Goal: Task Accomplishment & Management: Complete application form

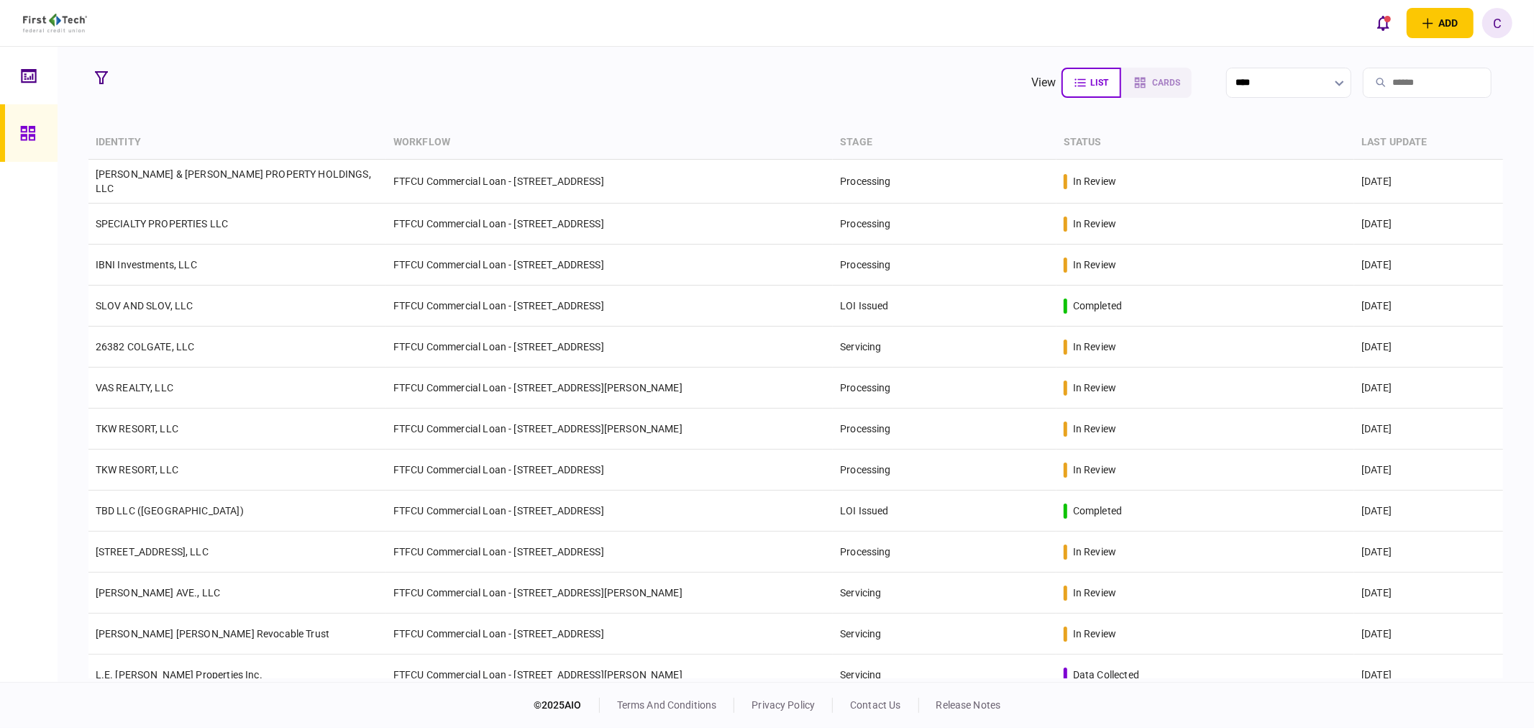
drag, startPoint x: 104, startPoint y: 77, endPoint x: 116, endPoint y: 138, distance: 62.3
click at [104, 77] on icon "button" at bounding box center [101, 77] width 13 height 13
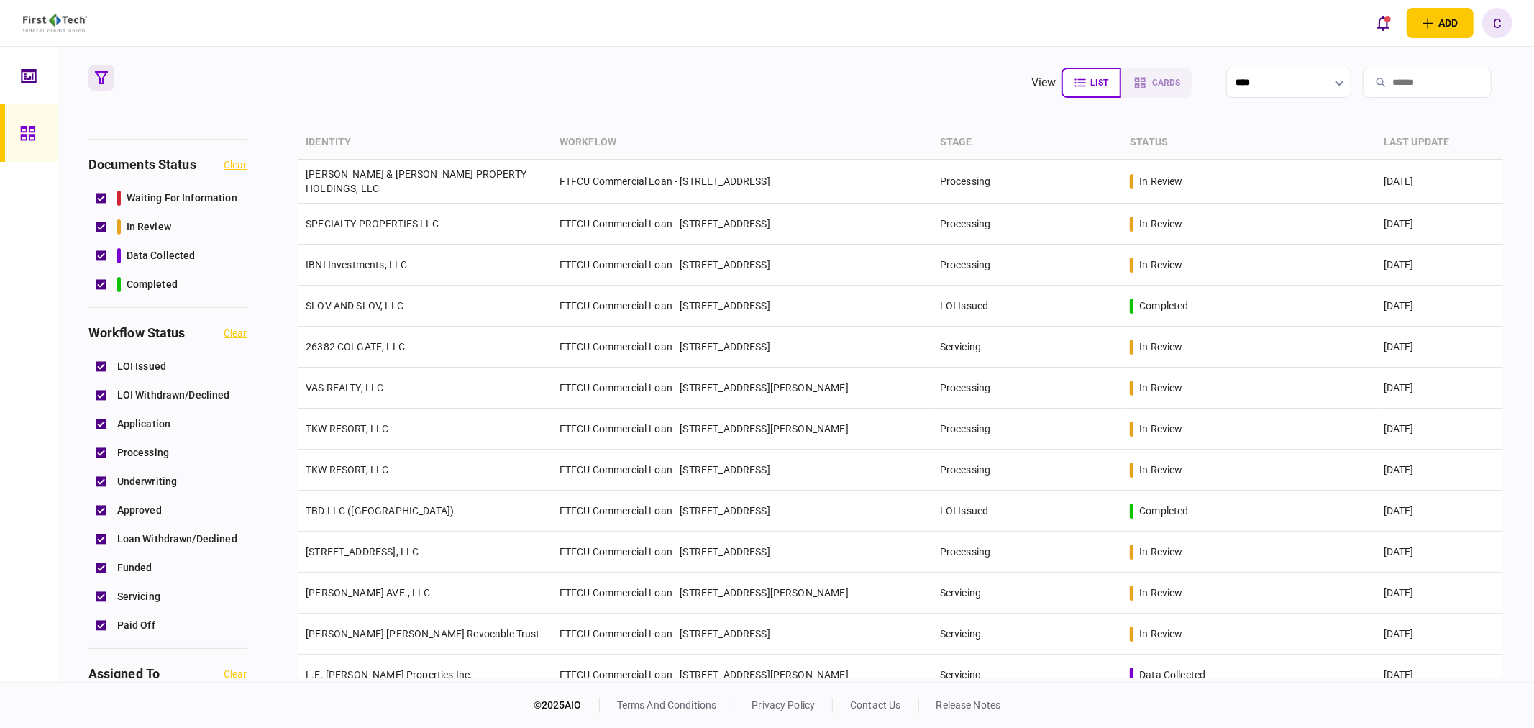
scroll to position [399, 0]
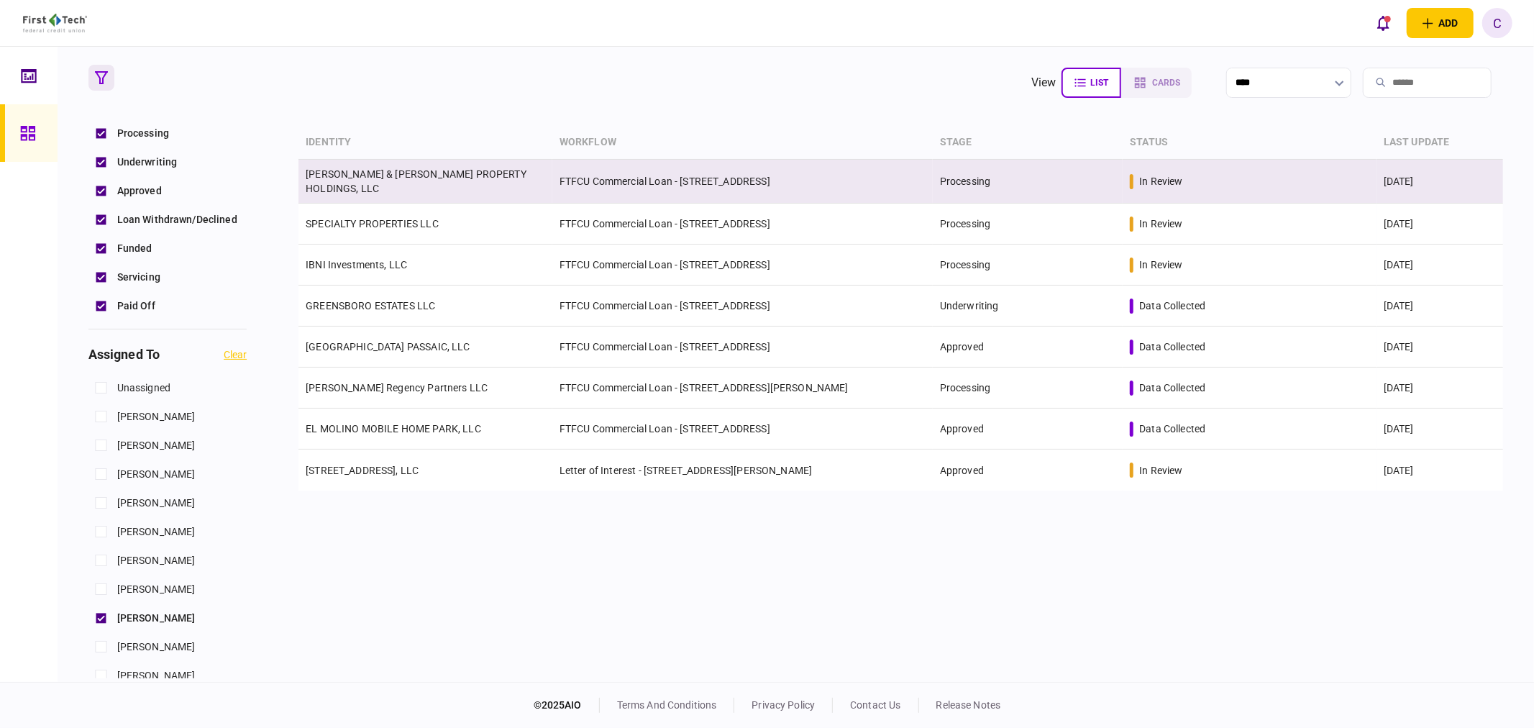
click at [360, 180] on link "[PERSON_NAME] & [PERSON_NAME] PROPERTY HOLDINGS, LLC" at bounding box center [416, 181] width 221 height 26
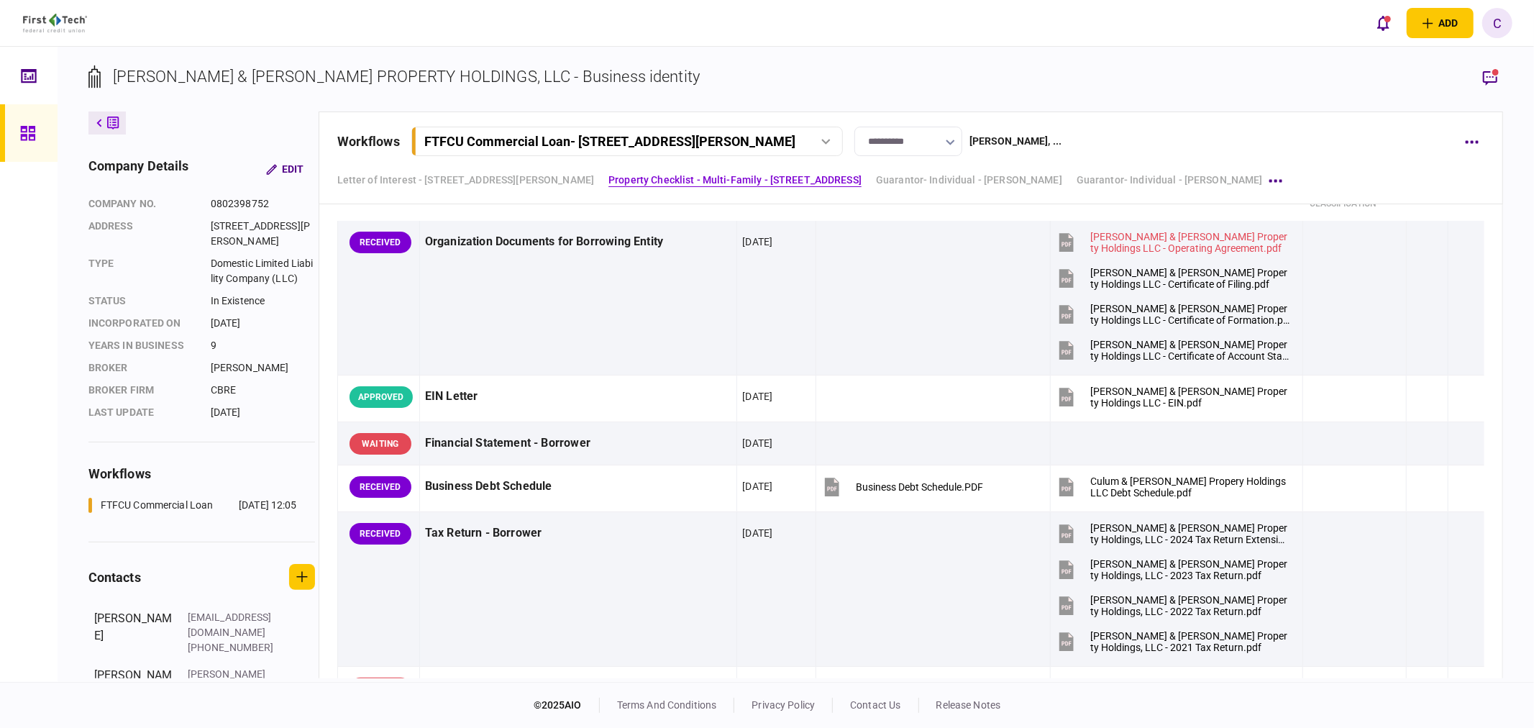
scroll to position [479, 0]
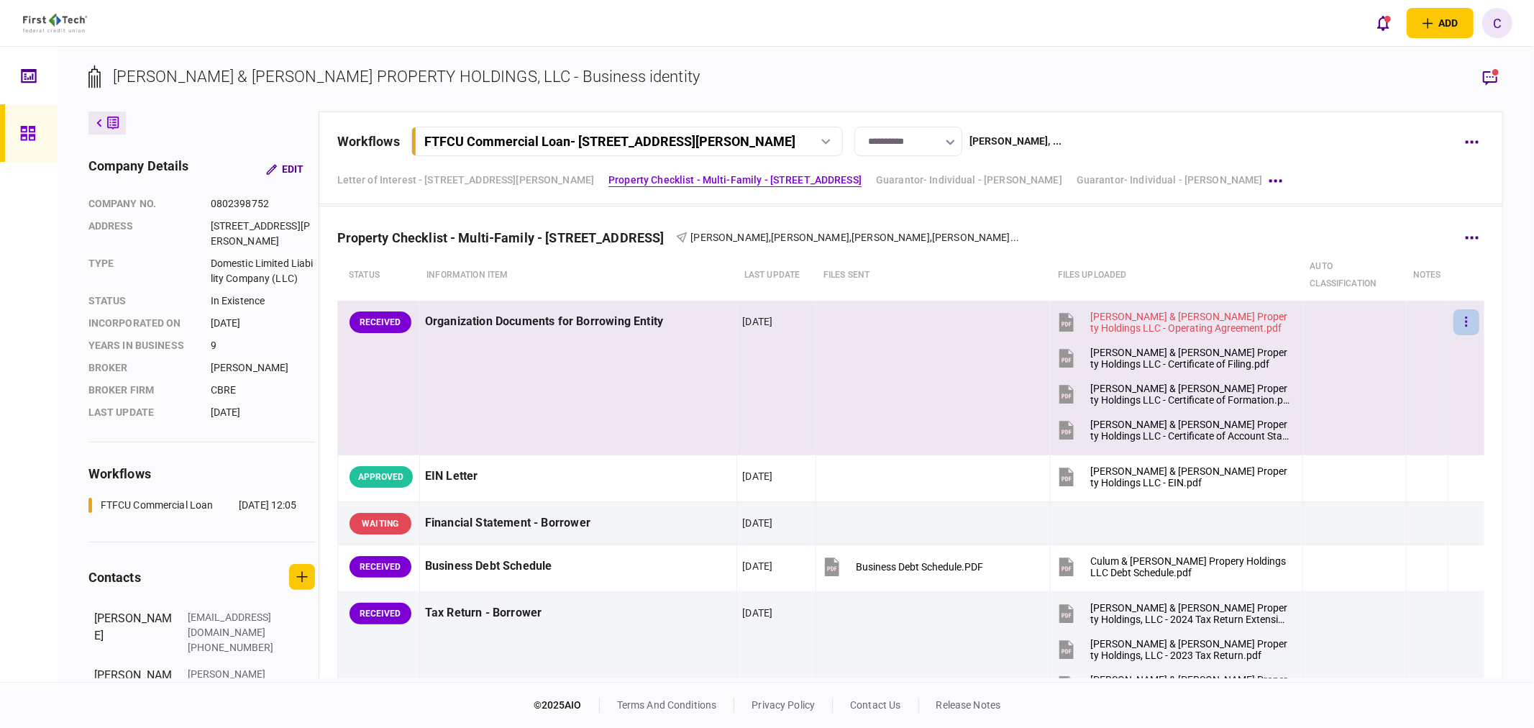
click at [1458, 321] on button "button" at bounding box center [1466, 322] width 26 height 26
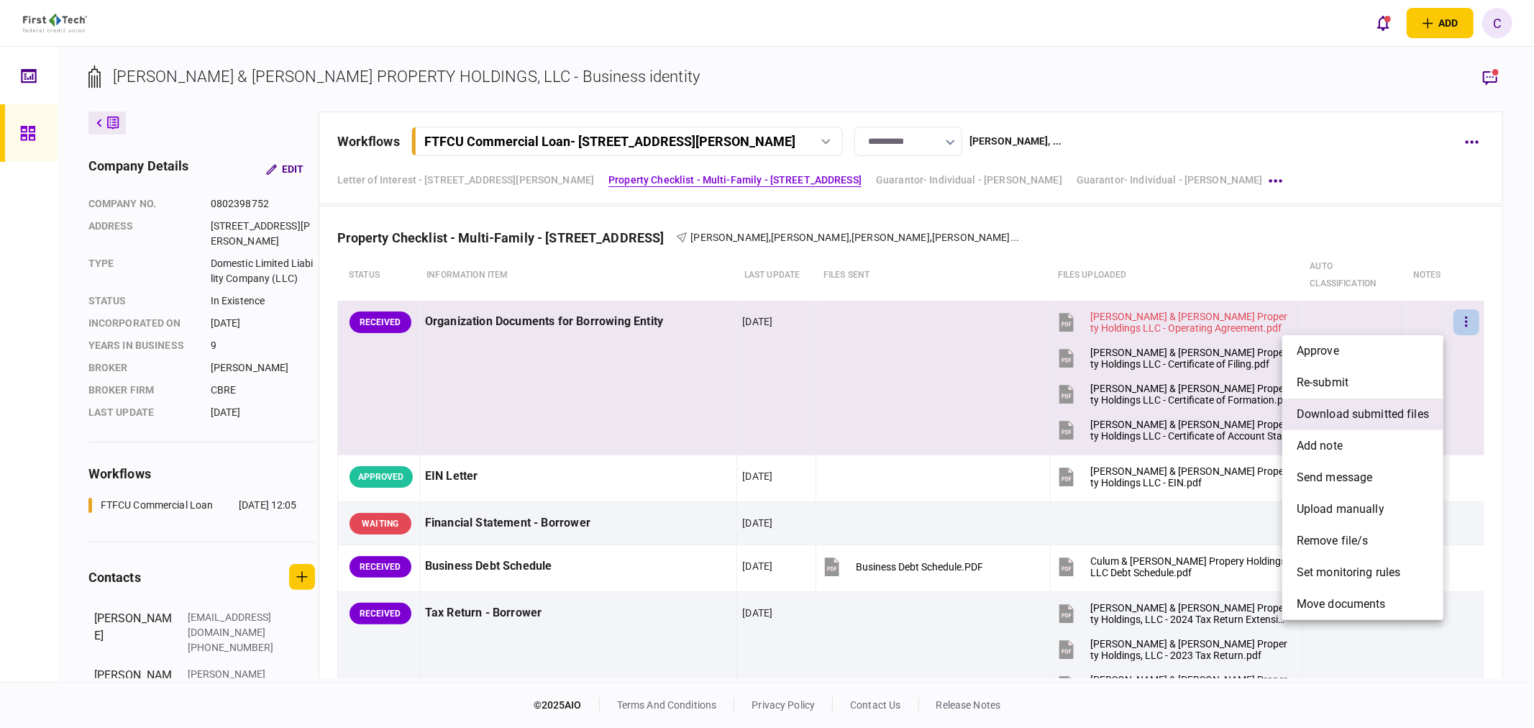
click at [1332, 412] on span "download submitted files" at bounding box center [1363, 414] width 132 height 17
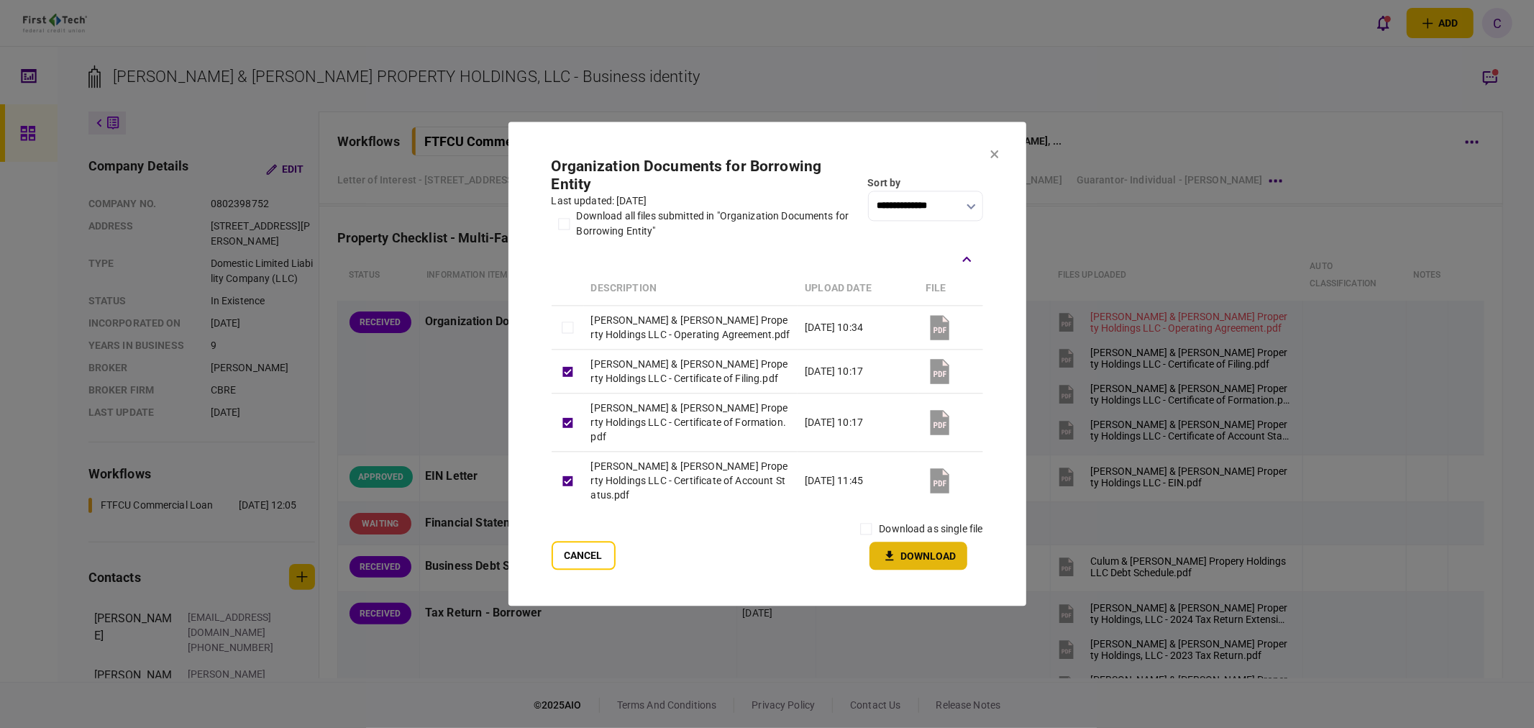
click at [904, 547] on button "Download" at bounding box center [918, 556] width 98 height 28
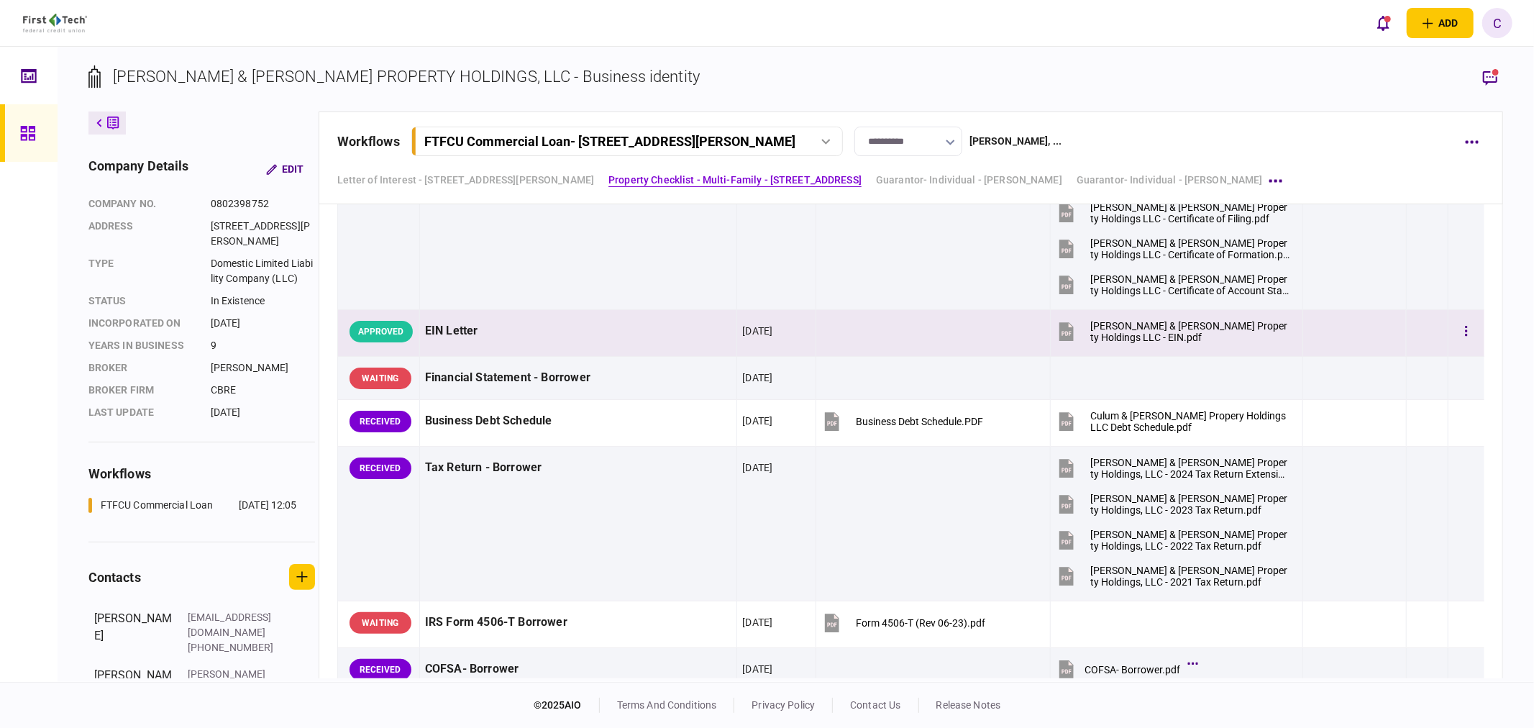
scroll to position [639, 0]
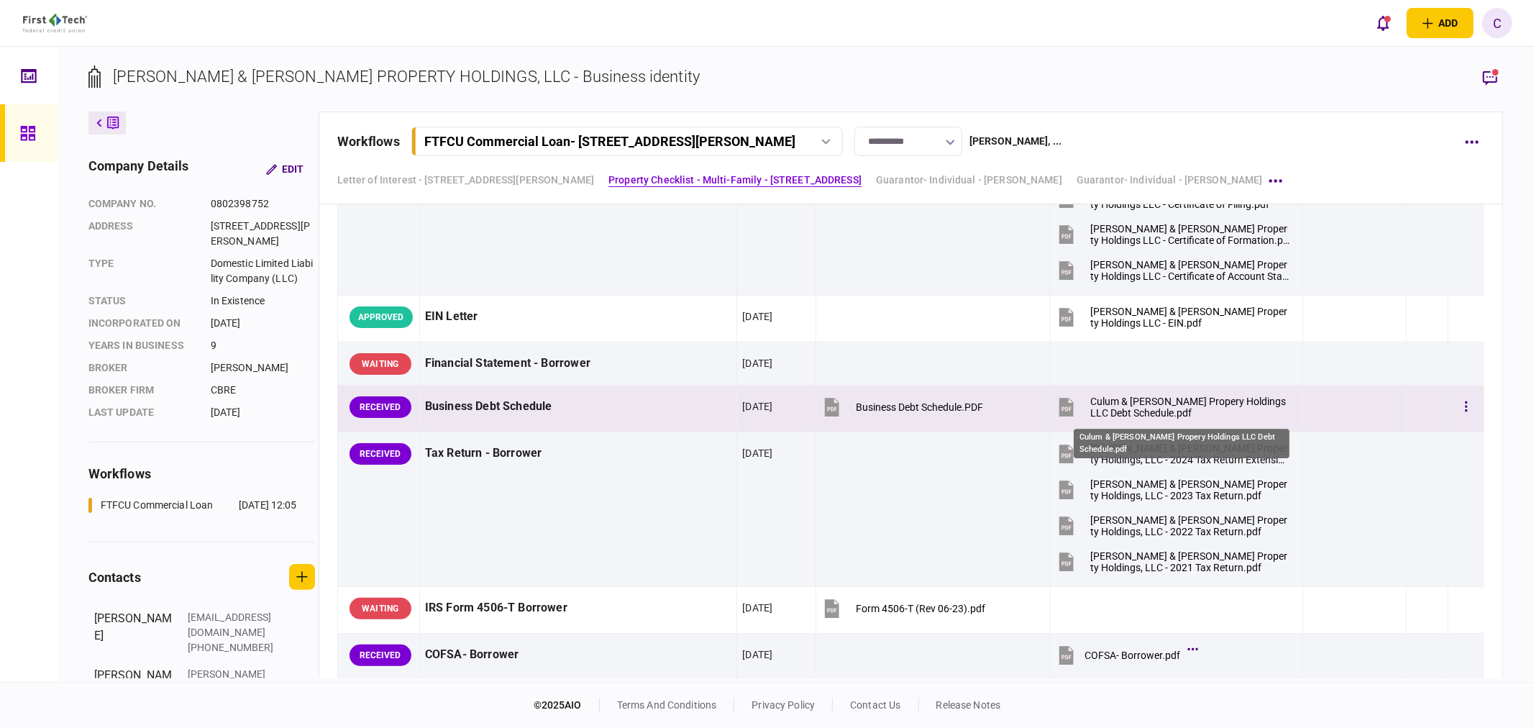
click at [1174, 405] on div "Culum & [PERSON_NAME] Propery Holdings LLC Debt Schedule.pdf" at bounding box center [1190, 407] width 200 height 23
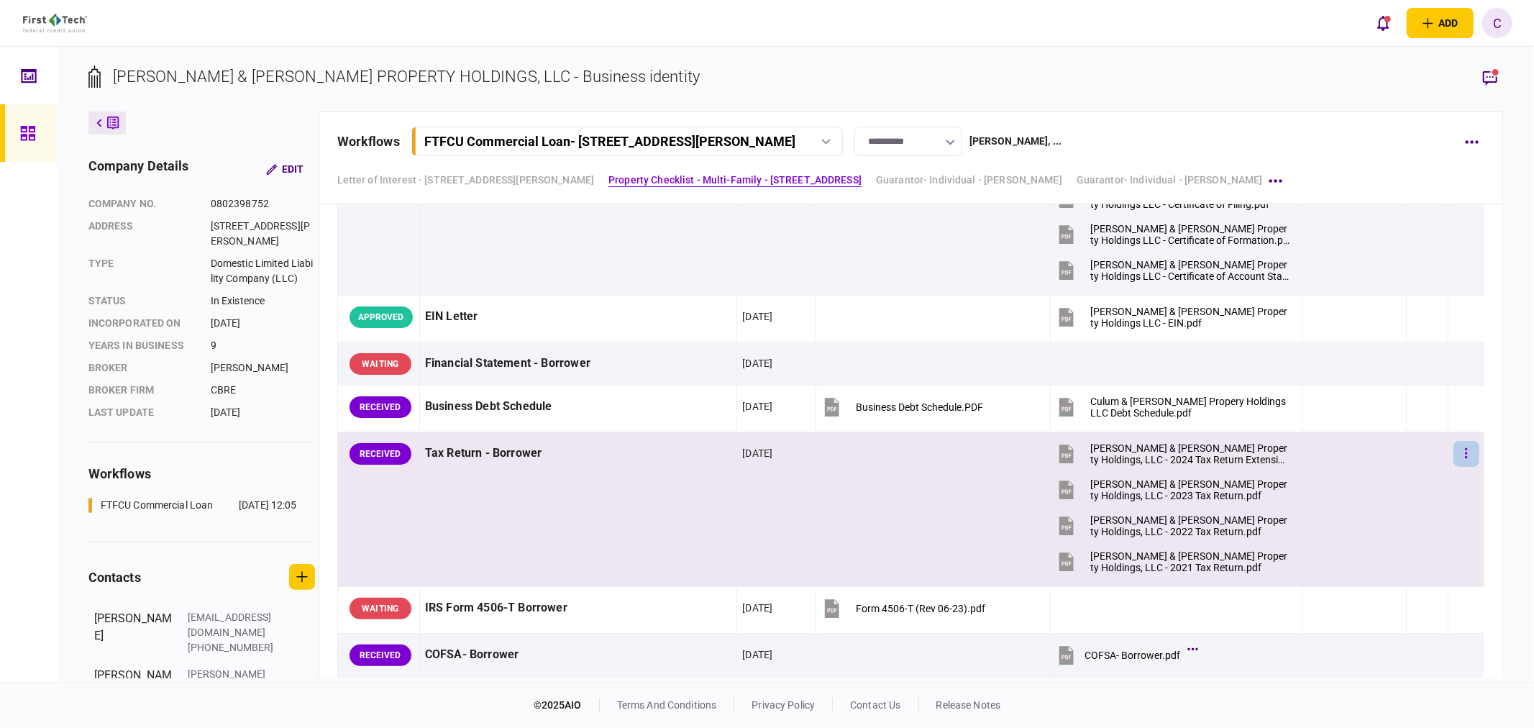
click at [1465, 451] on icon "button" at bounding box center [1466, 454] width 3 height 14
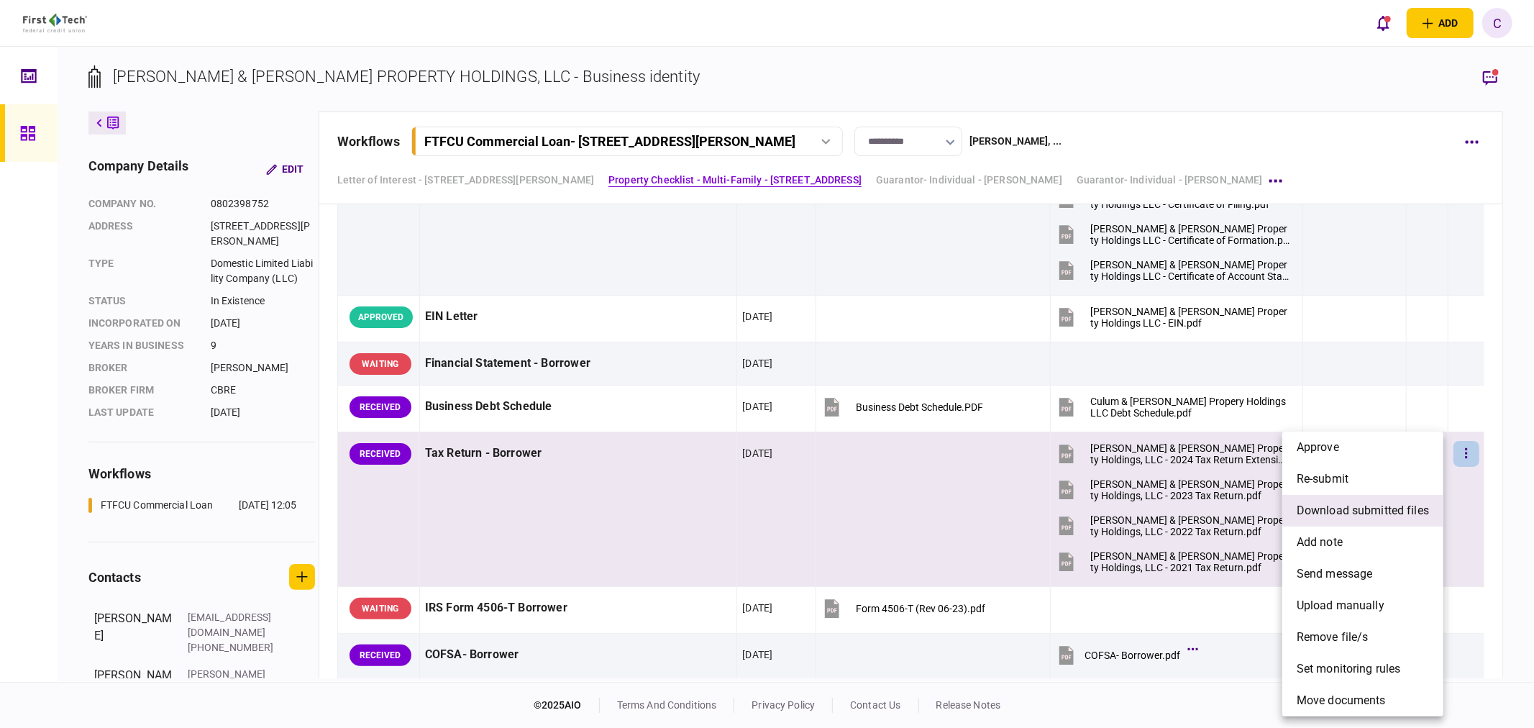
click at [1328, 508] on span "download submitted files" at bounding box center [1363, 510] width 132 height 17
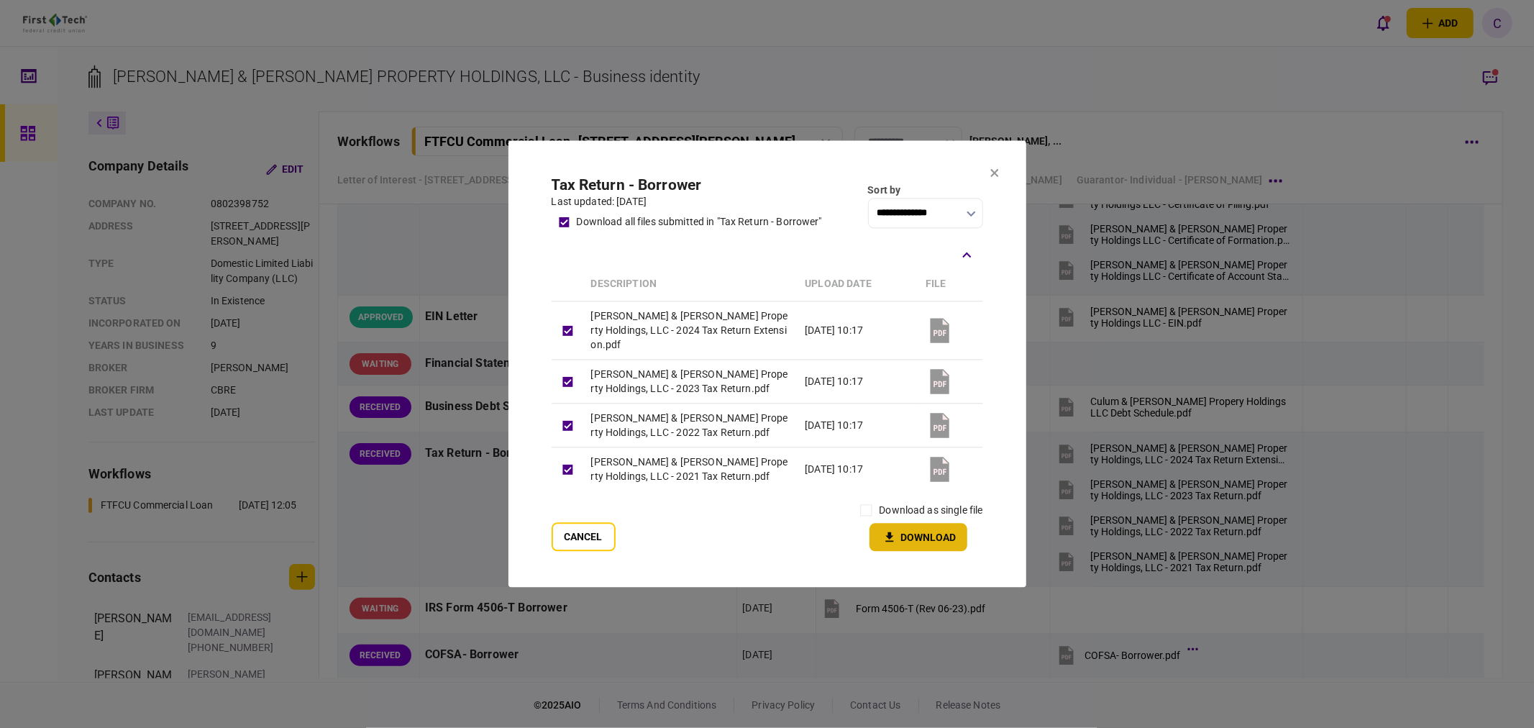
click at [895, 531] on icon "button" at bounding box center [889, 538] width 17 height 14
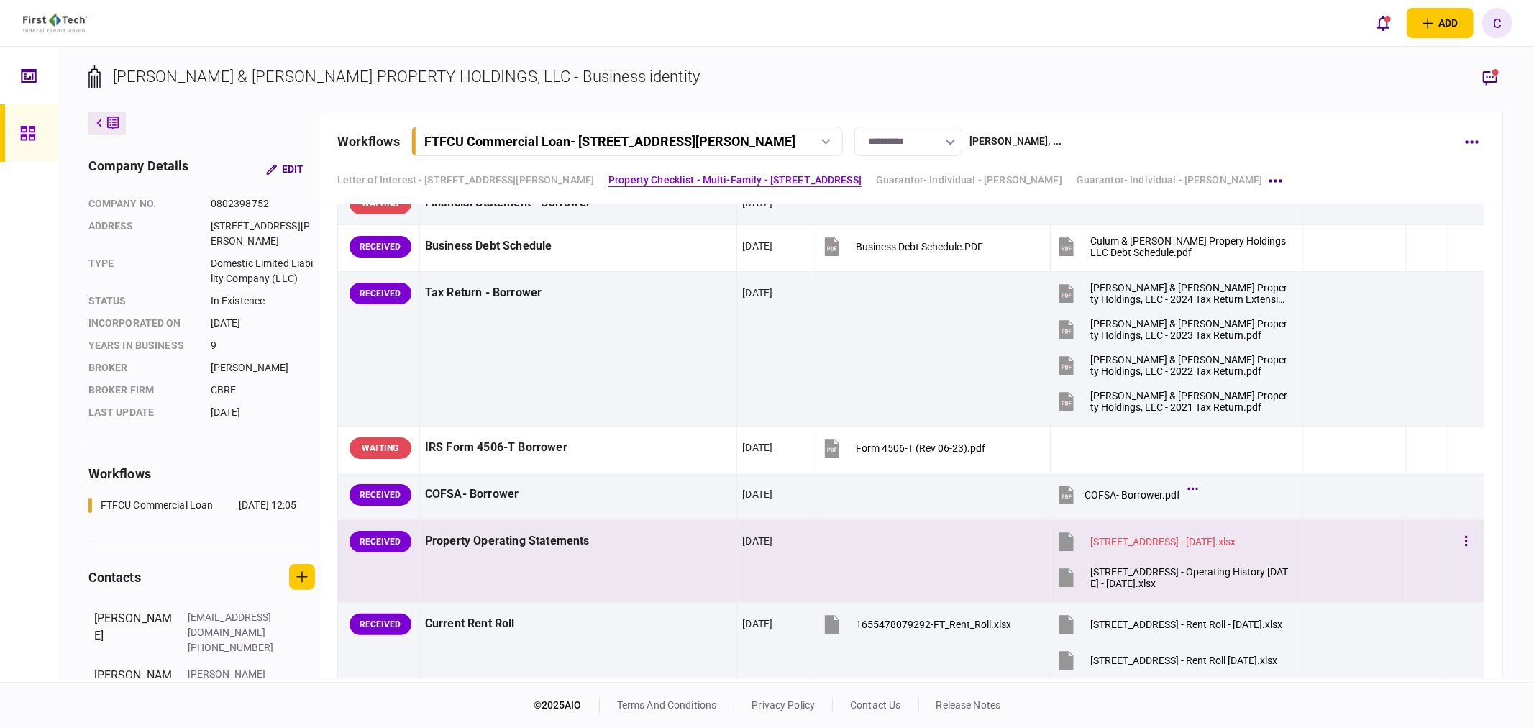
scroll to position [879, 0]
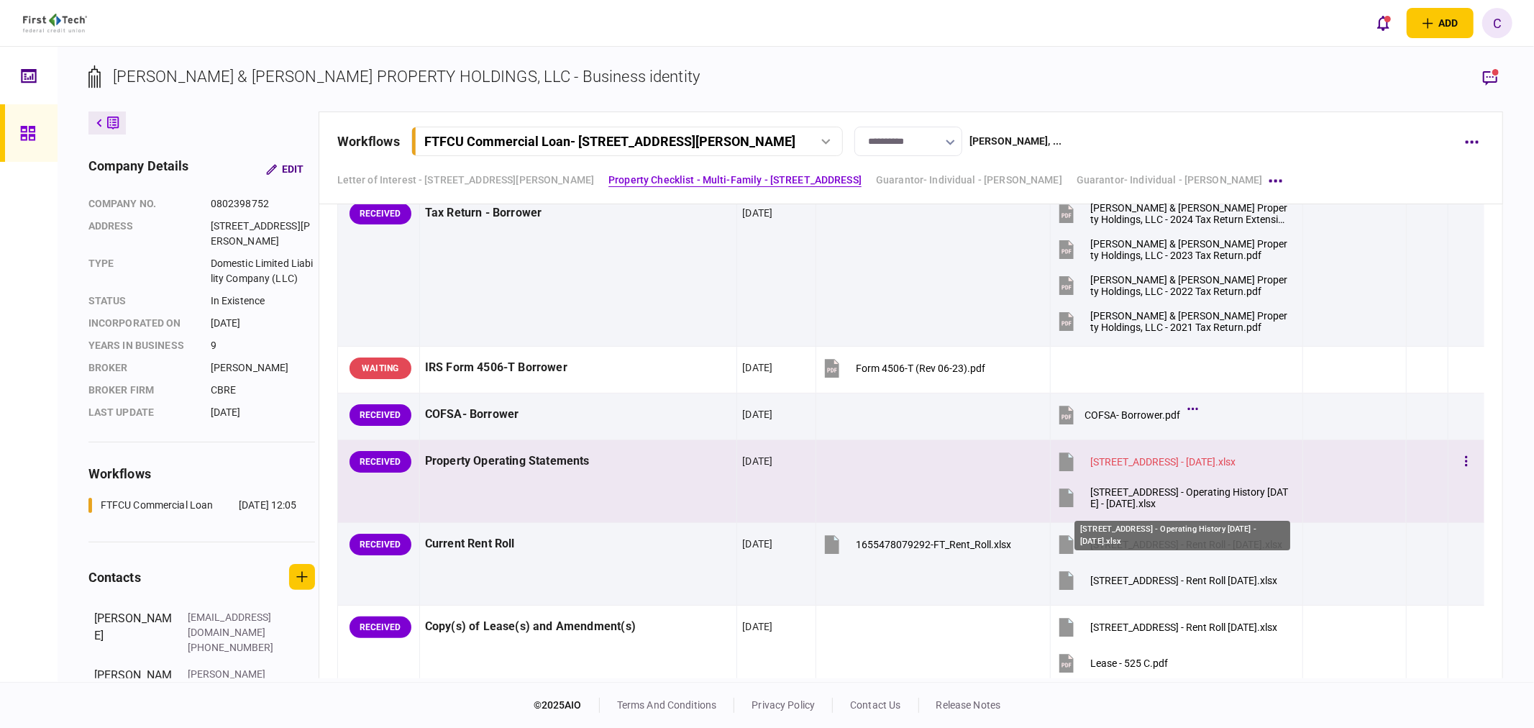
click at [1118, 501] on div "[STREET_ADDRESS] - Operating History [DATE] - [DATE].xlsx" at bounding box center [1190, 497] width 200 height 23
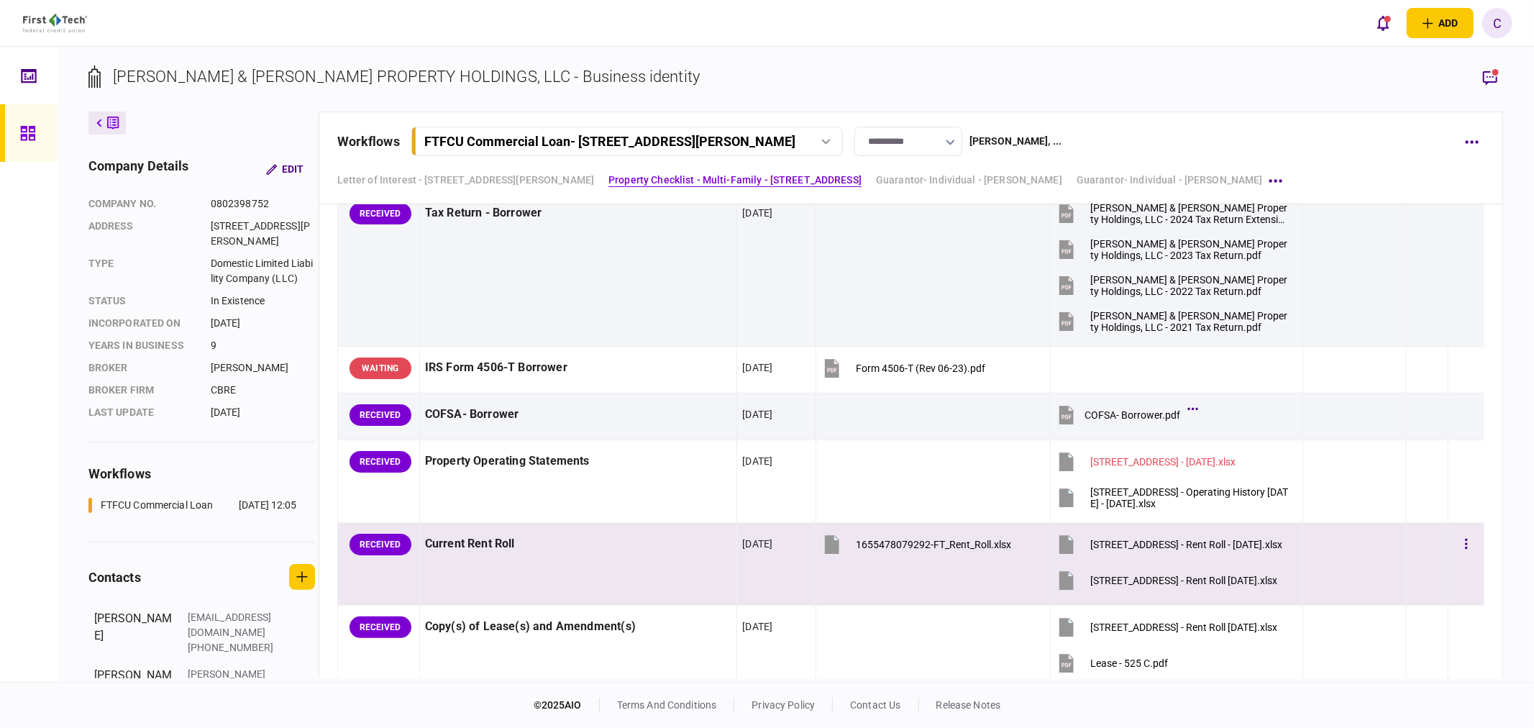
click at [1138, 588] on button "[STREET_ADDRESS] - Rent Roll [DATE].xlsx" at bounding box center [1166, 580] width 221 height 32
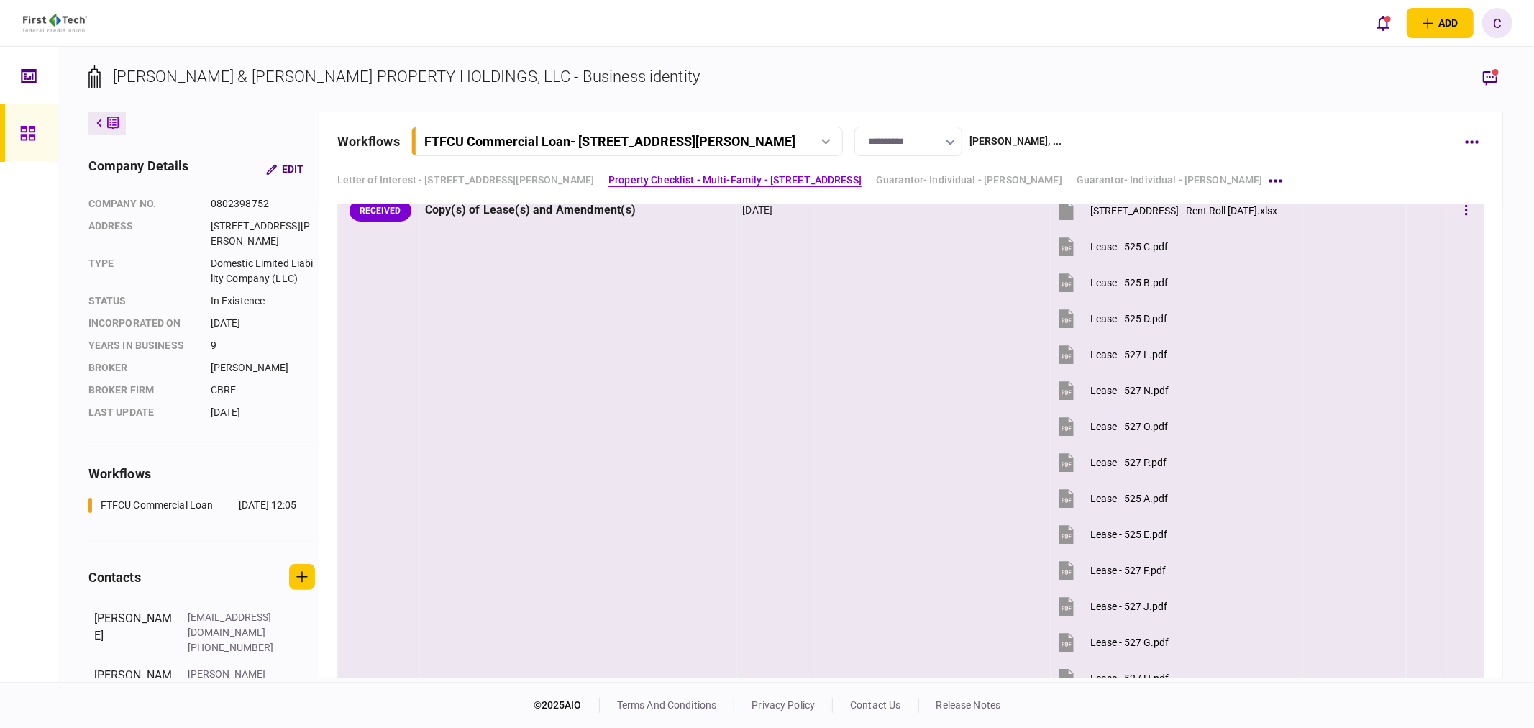
scroll to position [1198, 0]
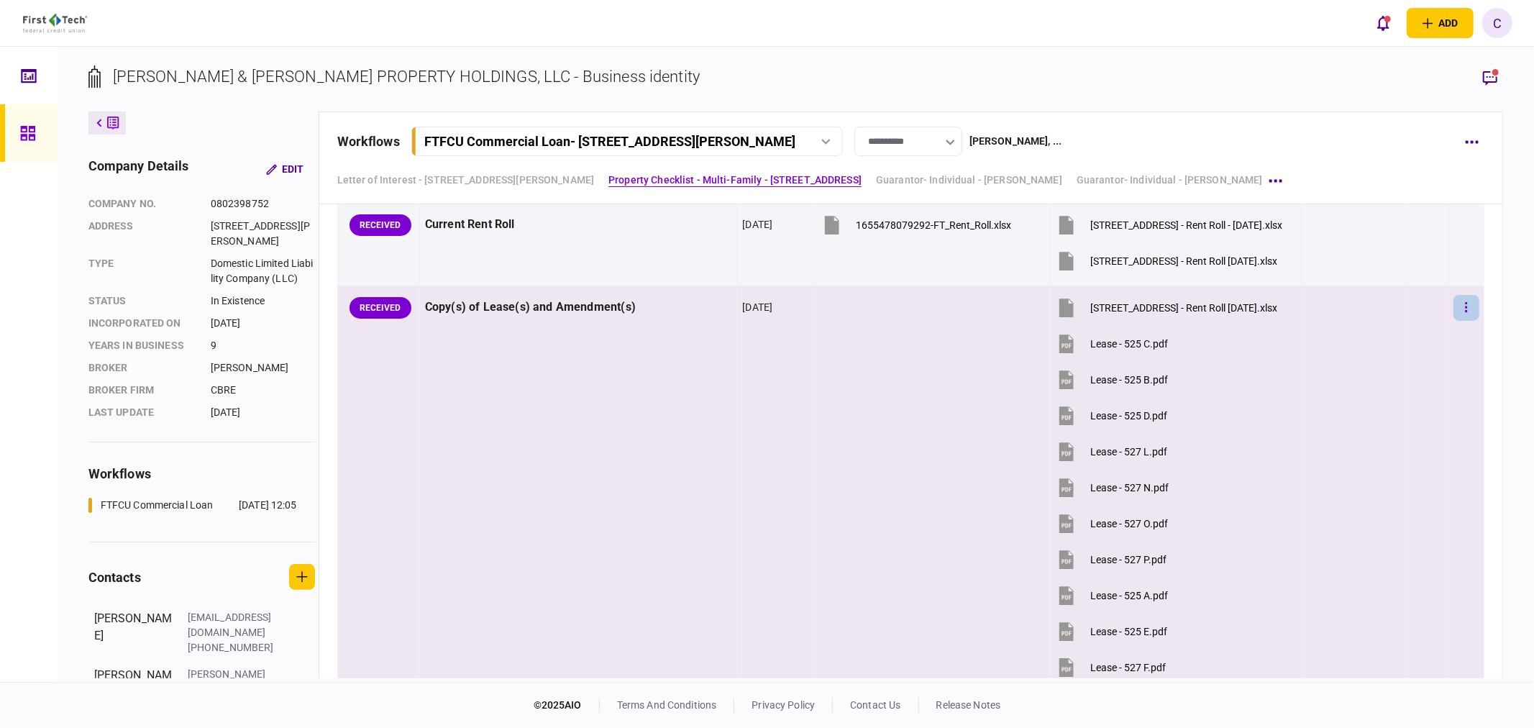
click at [1465, 303] on icon "button" at bounding box center [1466, 308] width 3 height 14
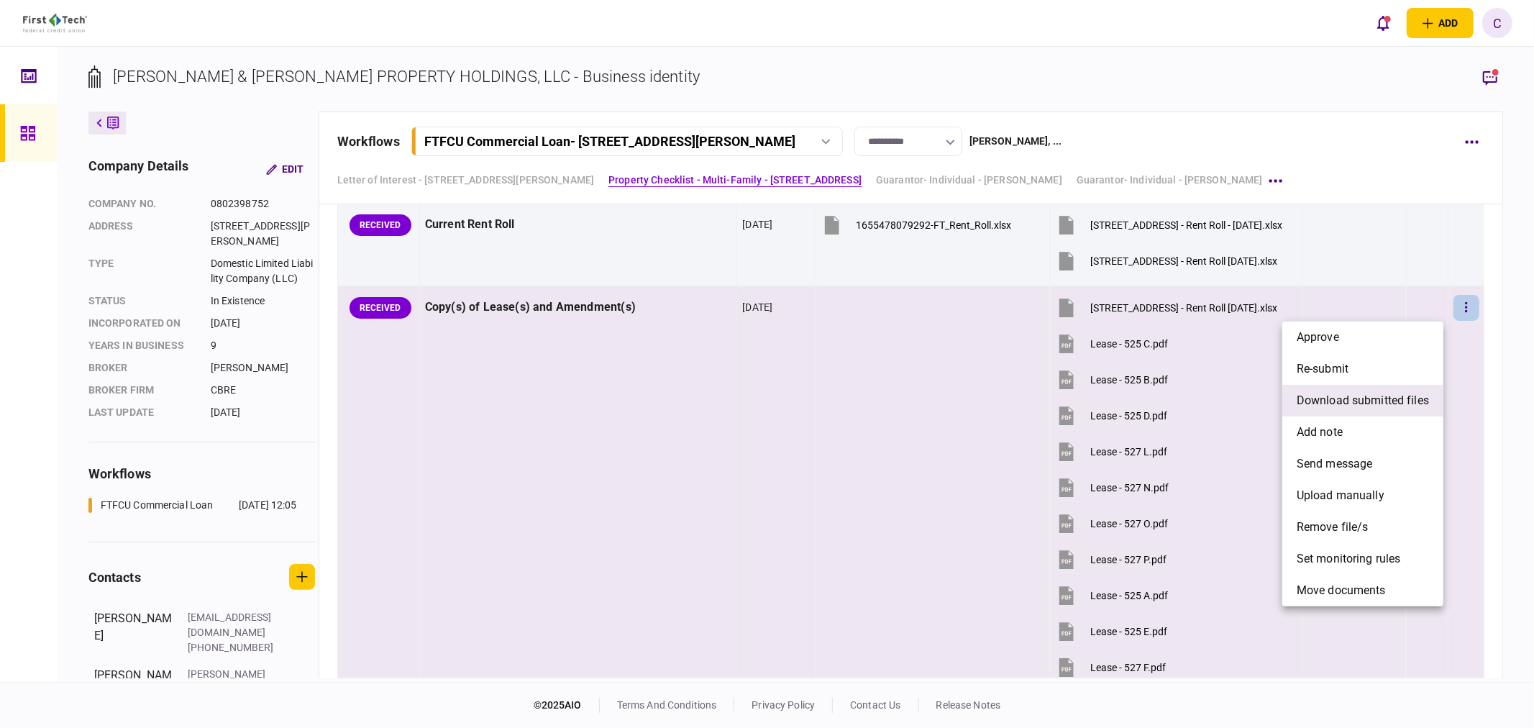
click at [1326, 401] on span "download submitted files" at bounding box center [1363, 400] width 132 height 17
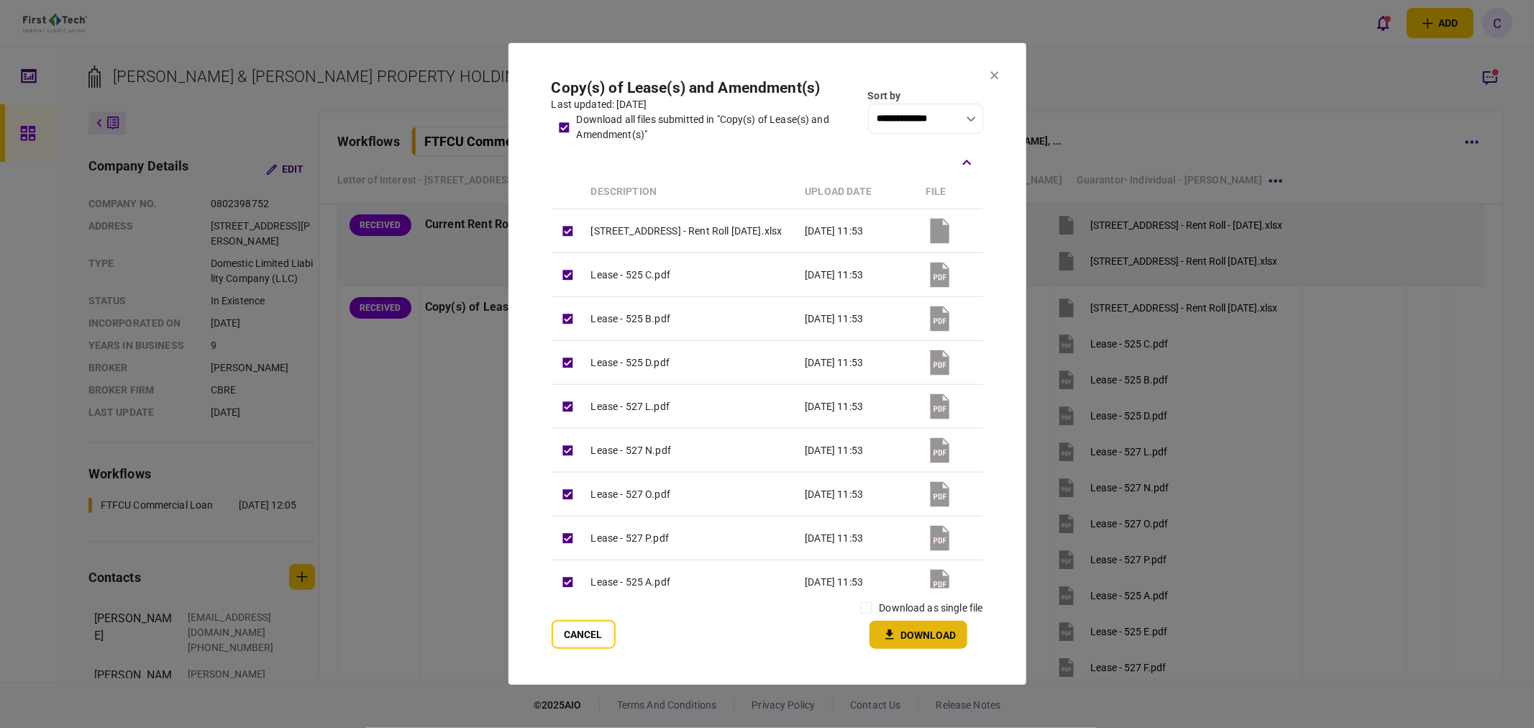
click at [899, 639] on button "Download" at bounding box center [918, 635] width 98 height 28
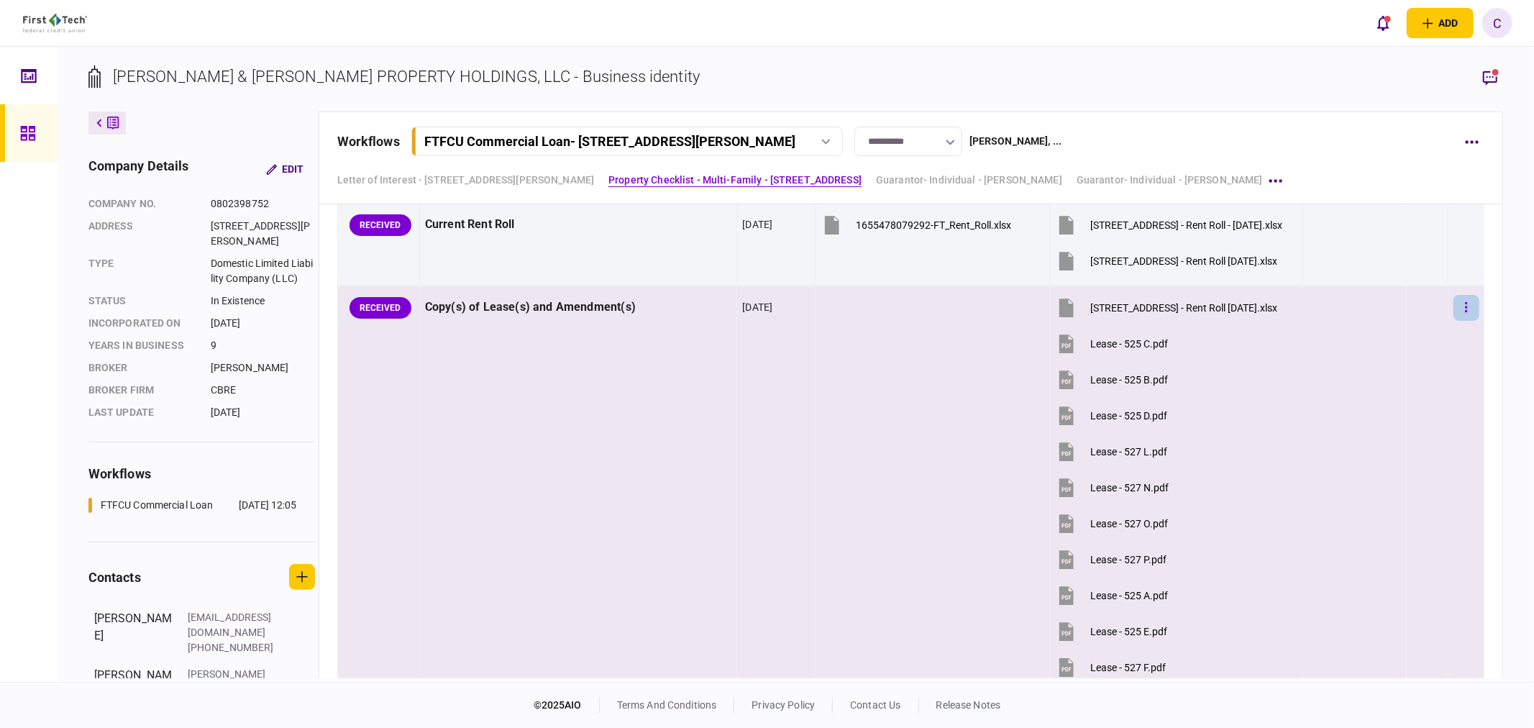
click at [1465, 306] on icon "button" at bounding box center [1466, 308] width 3 height 14
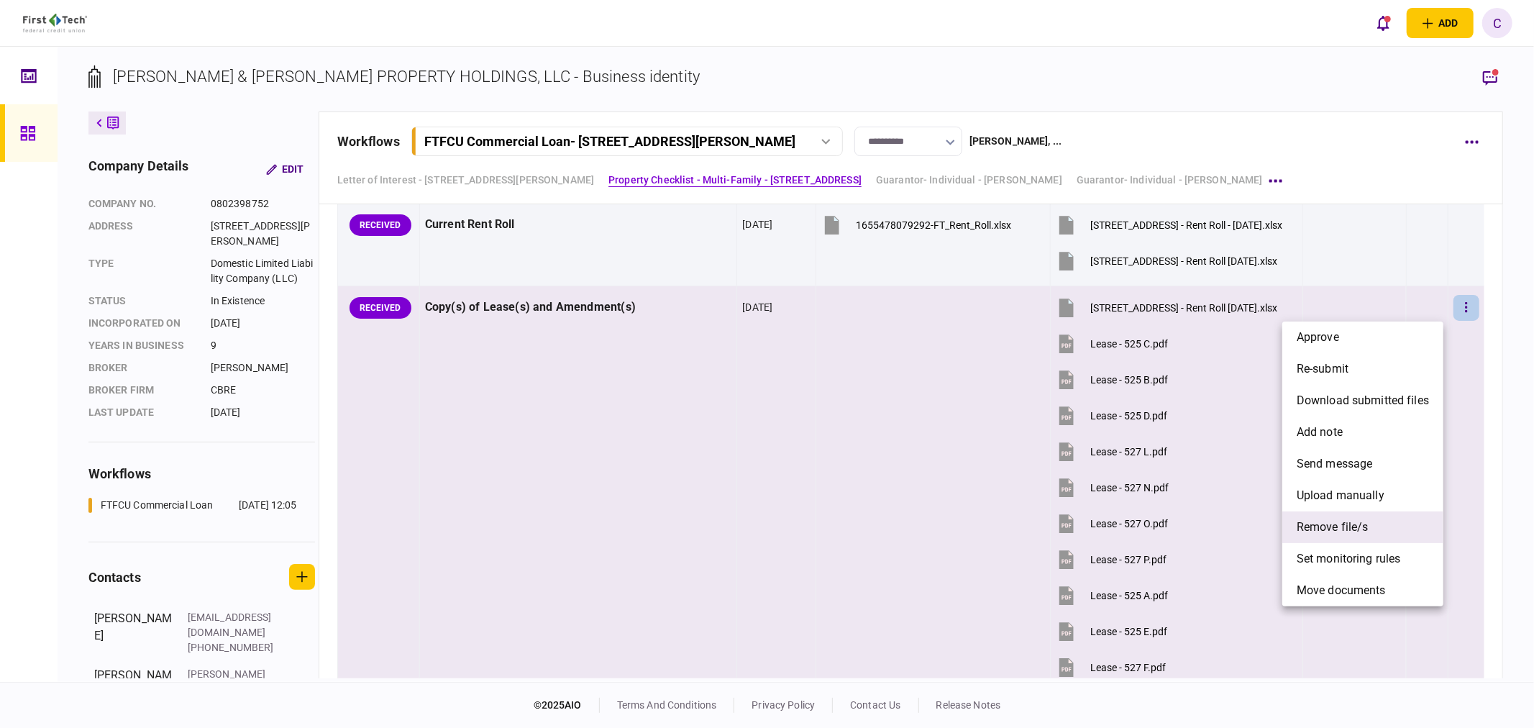
click at [1353, 526] on span "remove file/s" at bounding box center [1333, 526] width 72 height 17
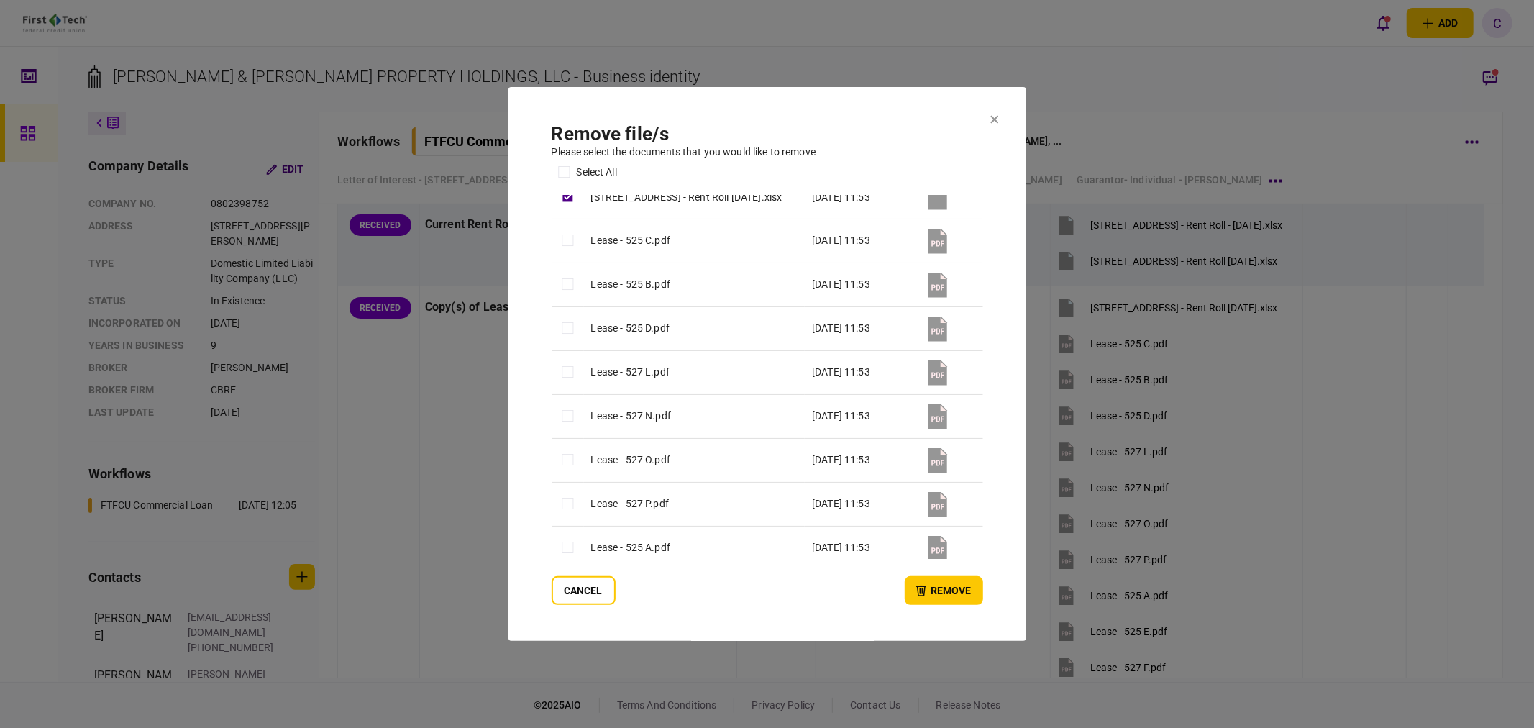
scroll to position [80, 0]
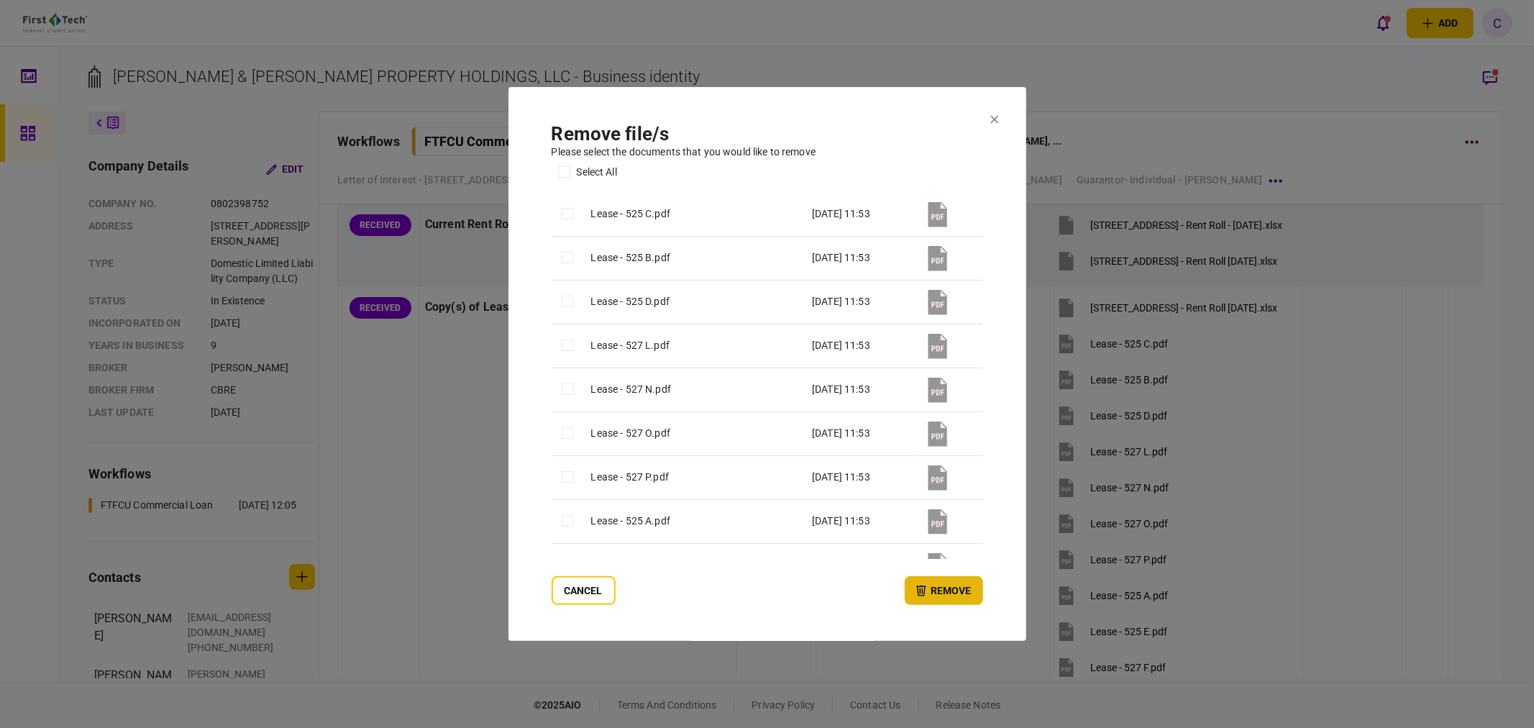
click at [954, 593] on button "remove" at bounding box center [944, 590] width 78 height 29
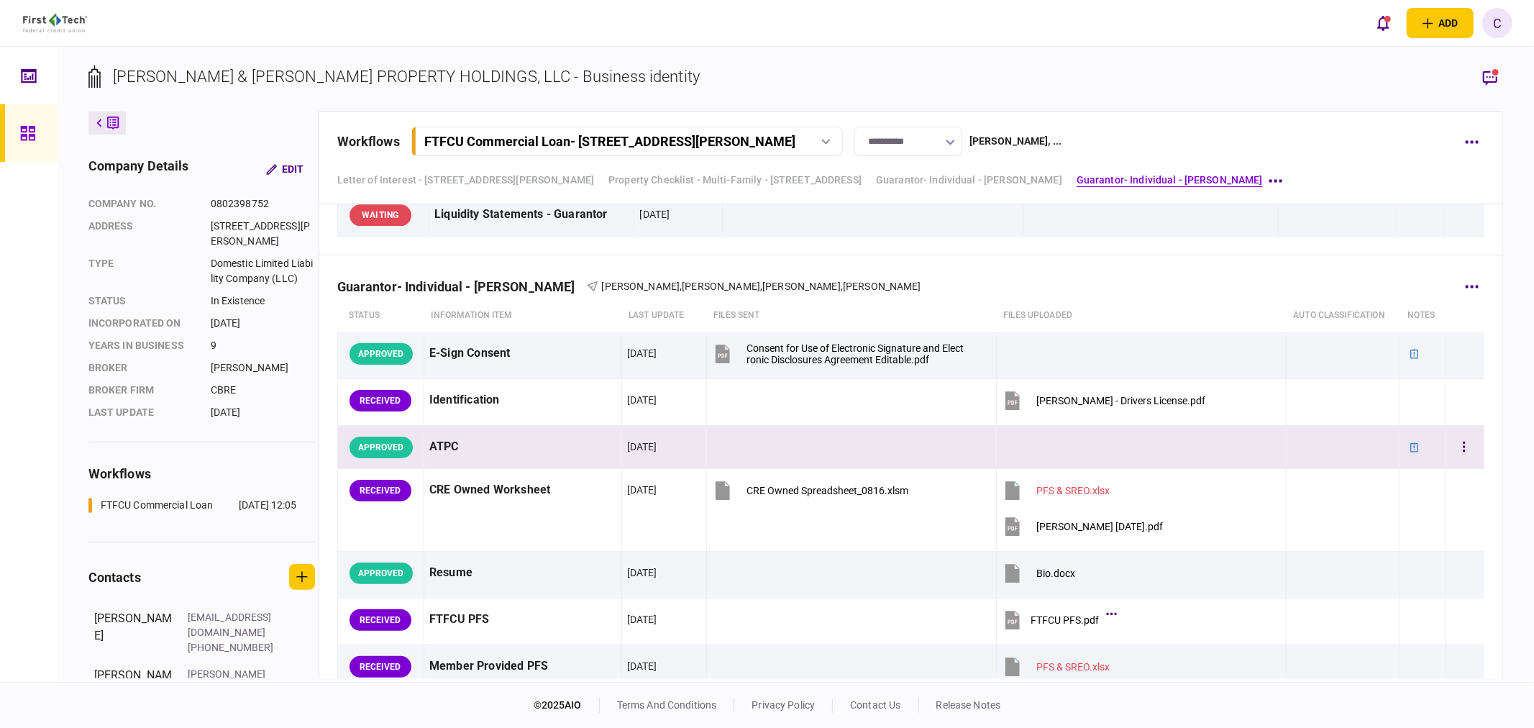
scroll to position [2956, 0]
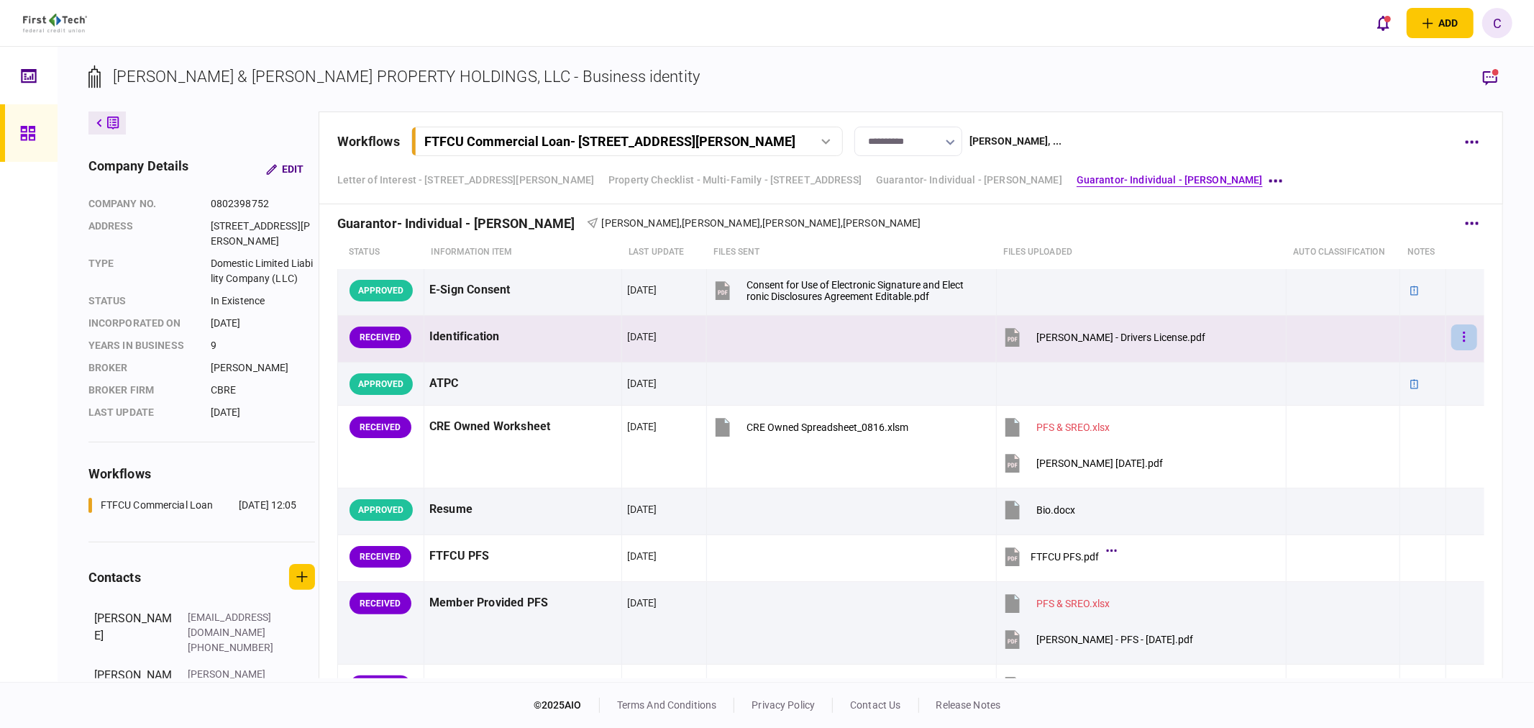
click at [1451, 344] on button "button" at bounding box center [1464, 337] width 26 height 26
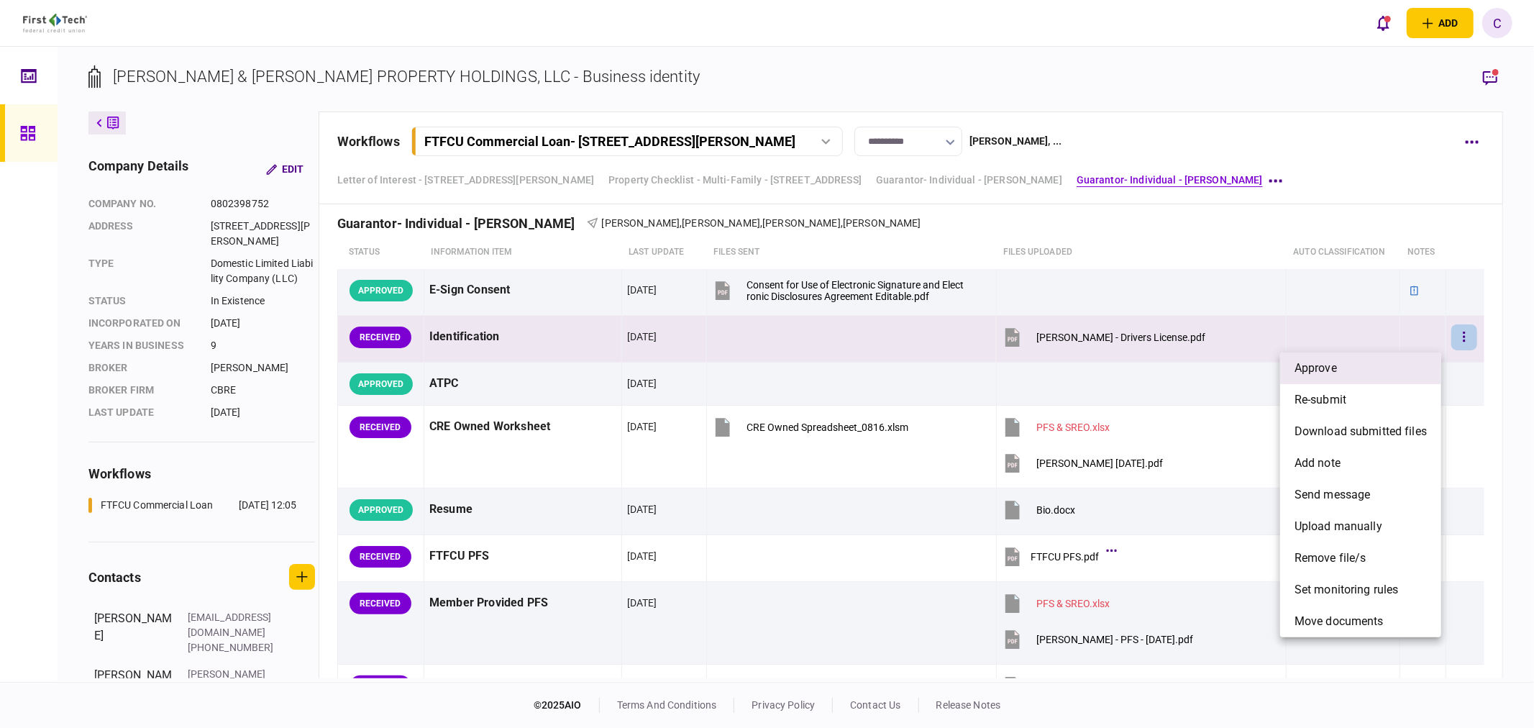
click at [1338, 371] on li "approve" at bounding box center [1360, 368] width 161 height 32
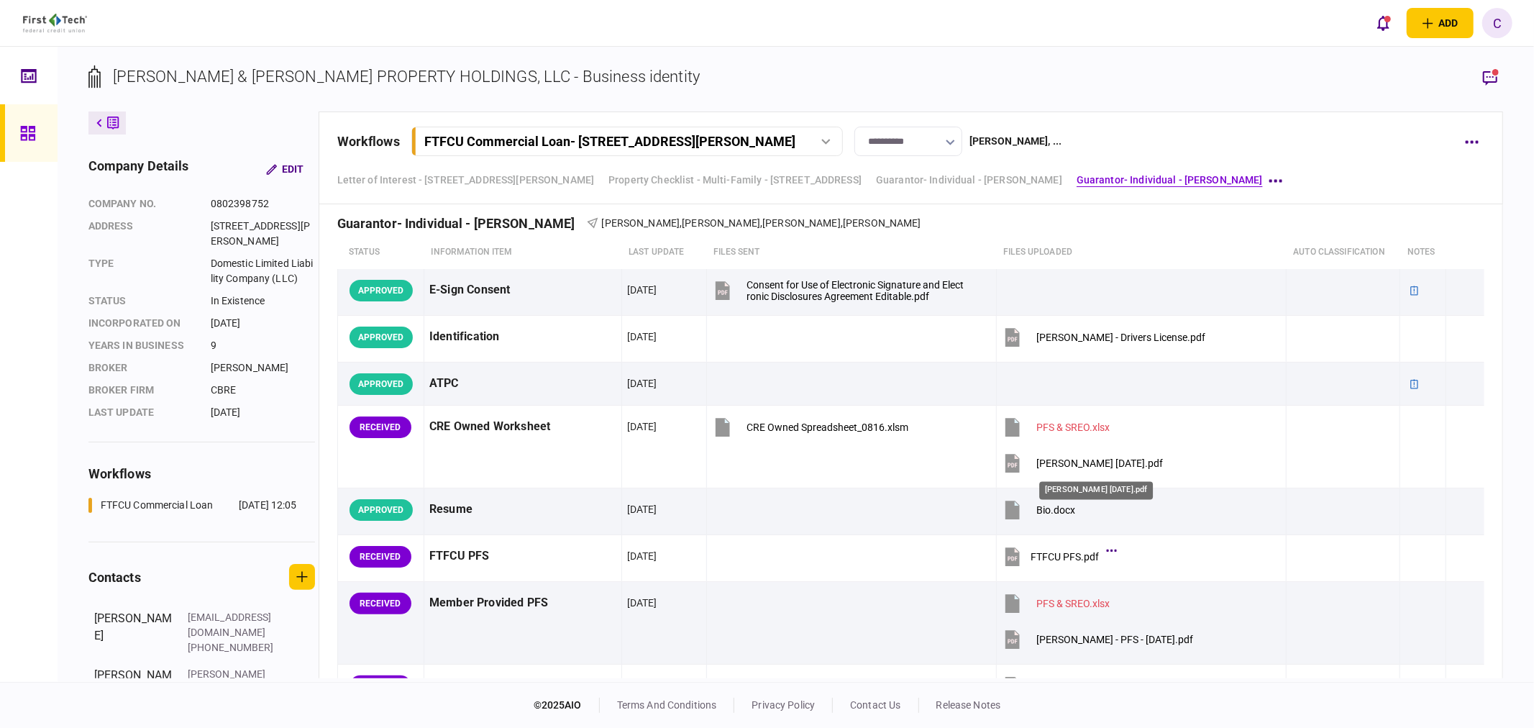
click at [1122, 472] on div "[PERSON_NAME] [DATE].pdf" at bounding box center [1096, 486] width 116 height 29
click at [1077, 565] on div "FTFCU PFS.pdf" at bounding box center [1058, 579] width 70 height 29
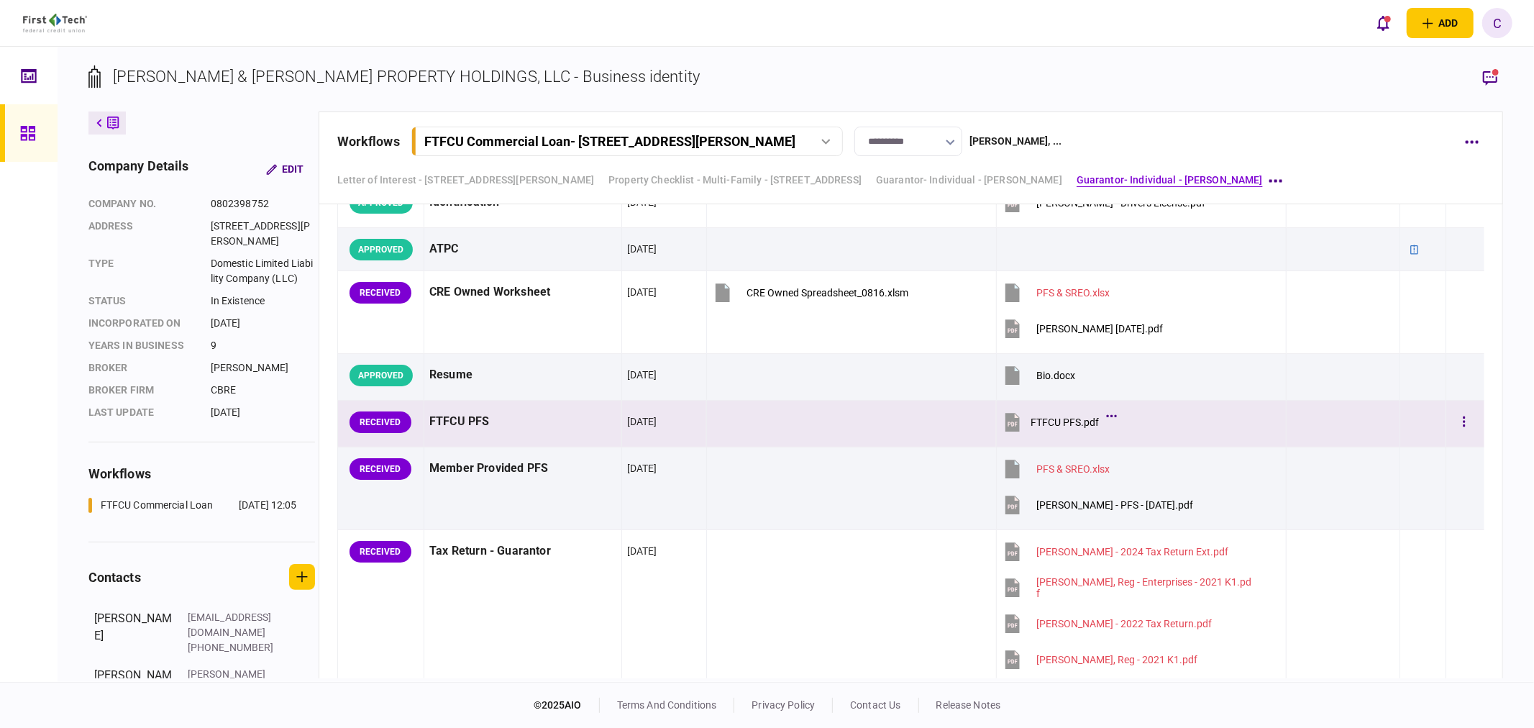
scroll to position [3116, 0]
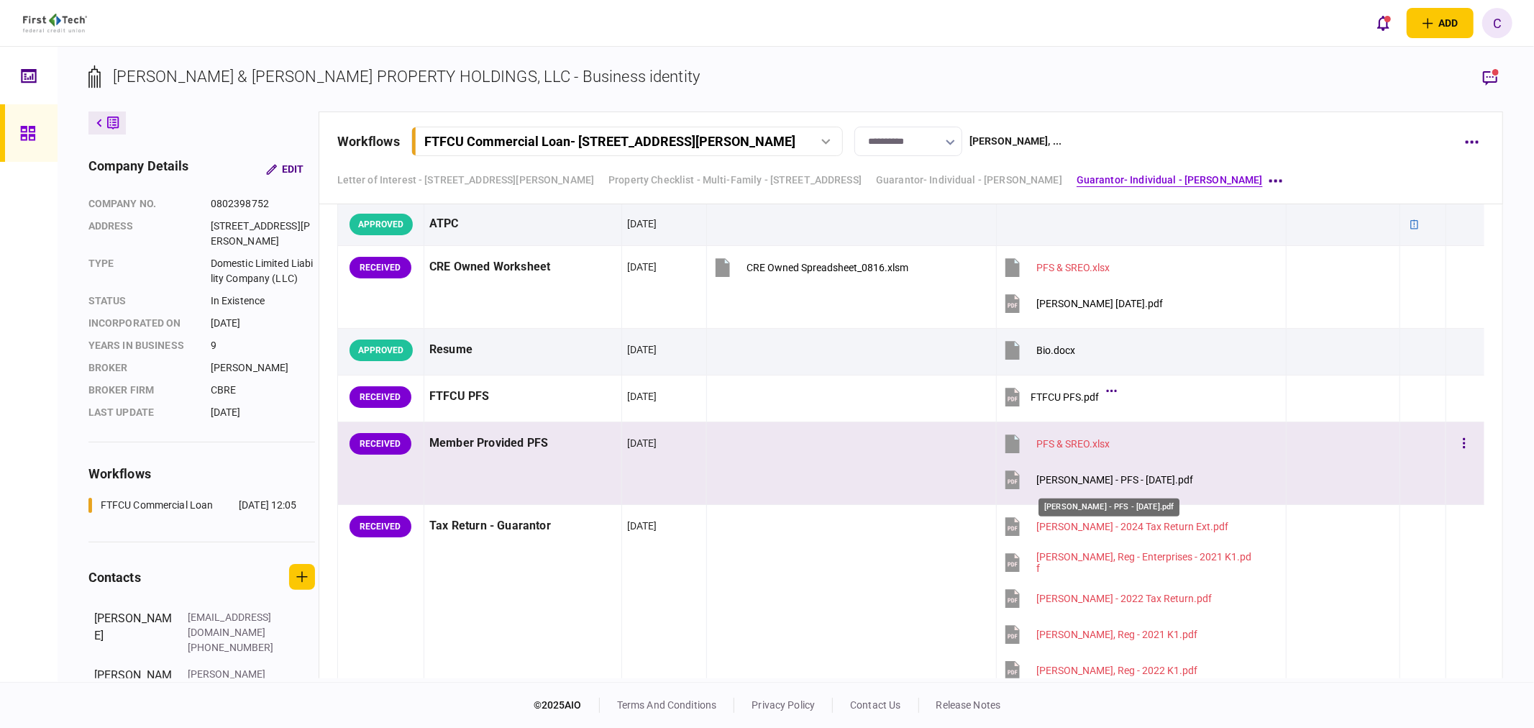
click at [1130, 485] on div "[PERSON_NAME] - PFS - [DATE].pdf" at bounding box center [1114, 480] width 157 height 12
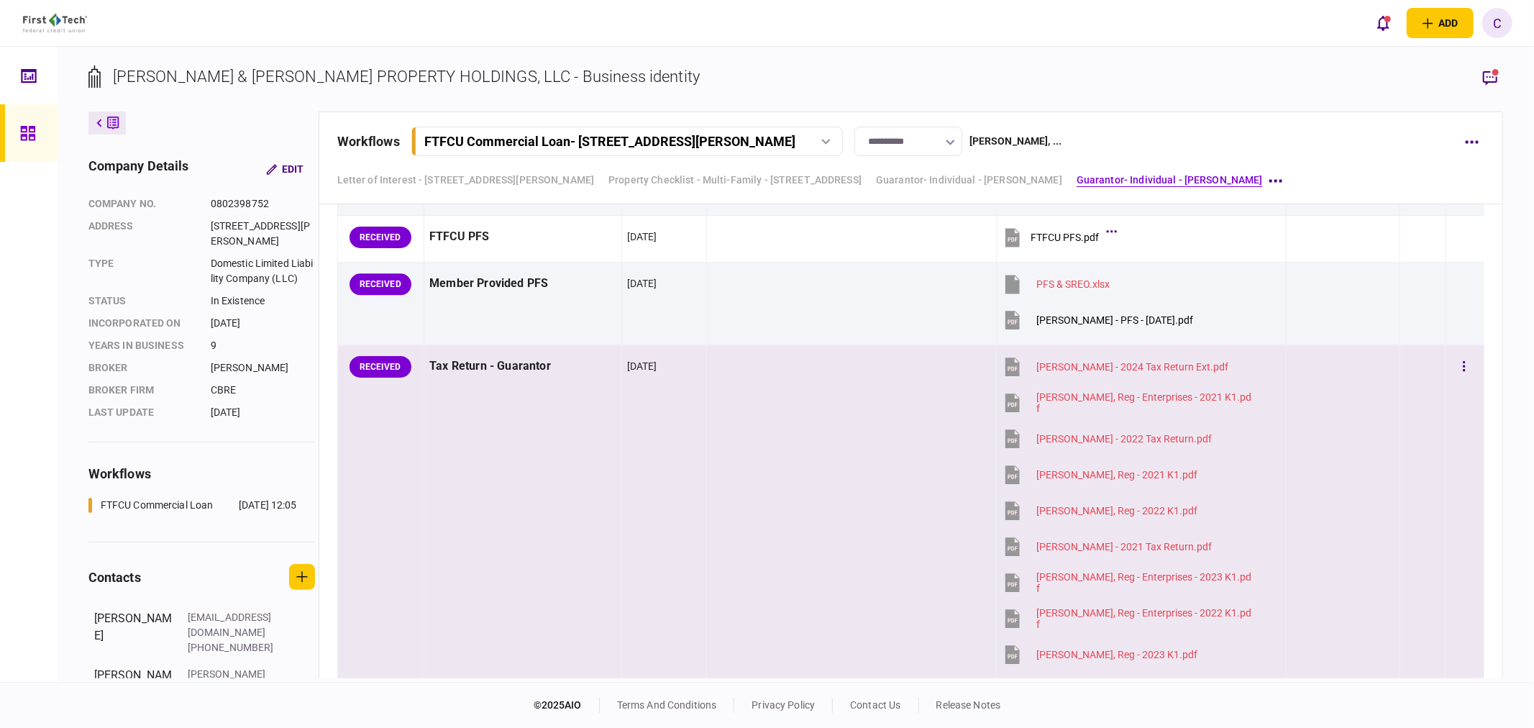
scroll to position [3515, 0]
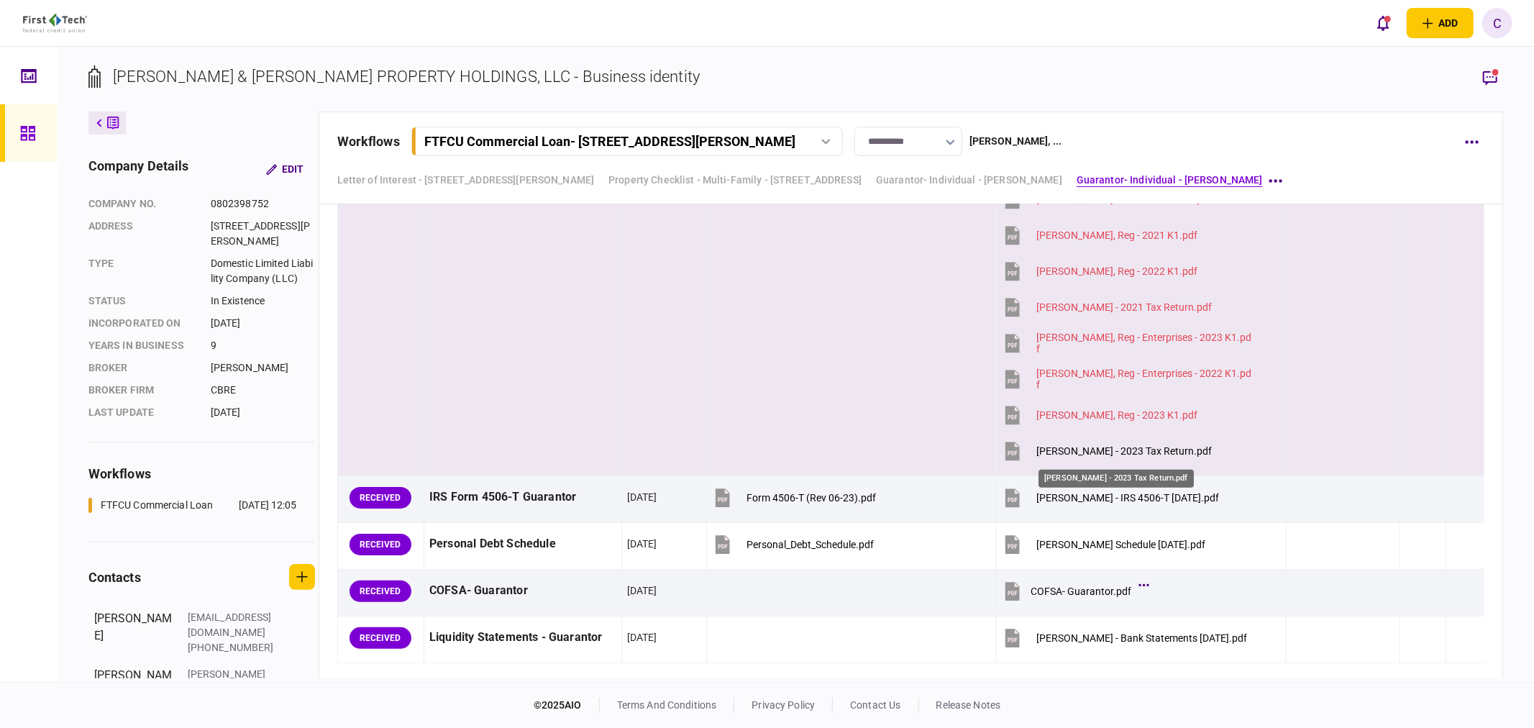
click at [1101, 448] on div "[PERSON_NAME] - 2023 Tax Return.pdf" at bounding box center [1123, 451] width 175 height 12
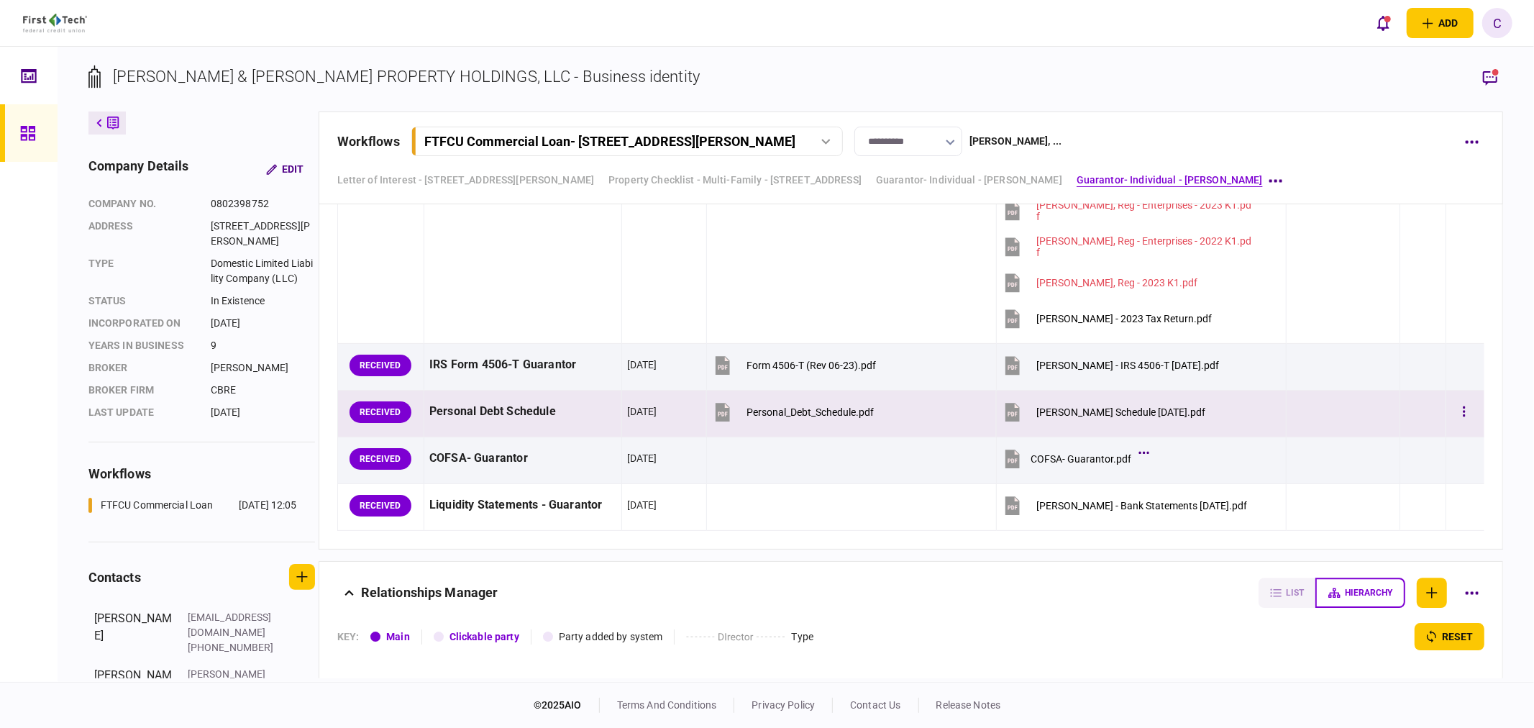
scroll to position [3675, 0]
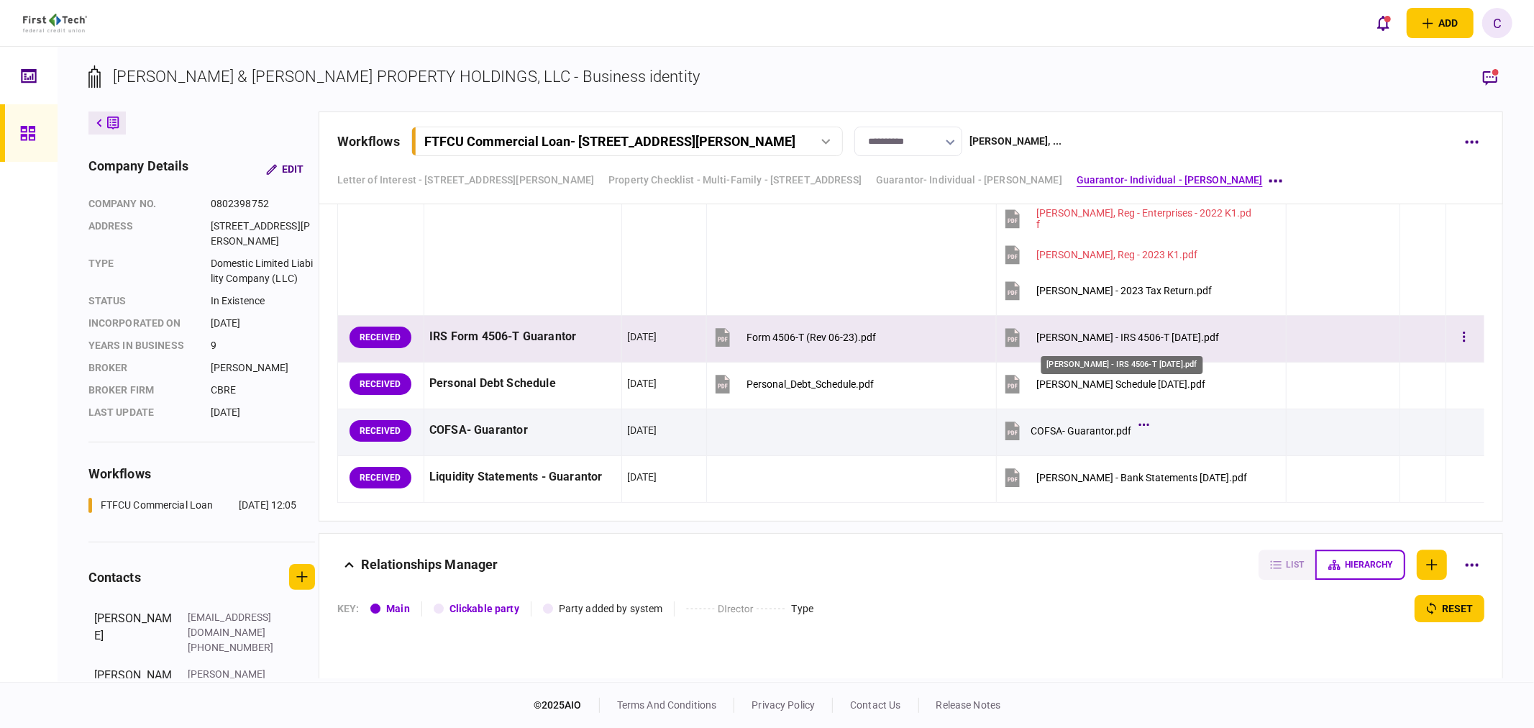
click at [1087, 342] on div "[PERSON_NAME] - IRS 4506-T [DATE].pdf" at bounding box center [1127, 338] width 183 height 12
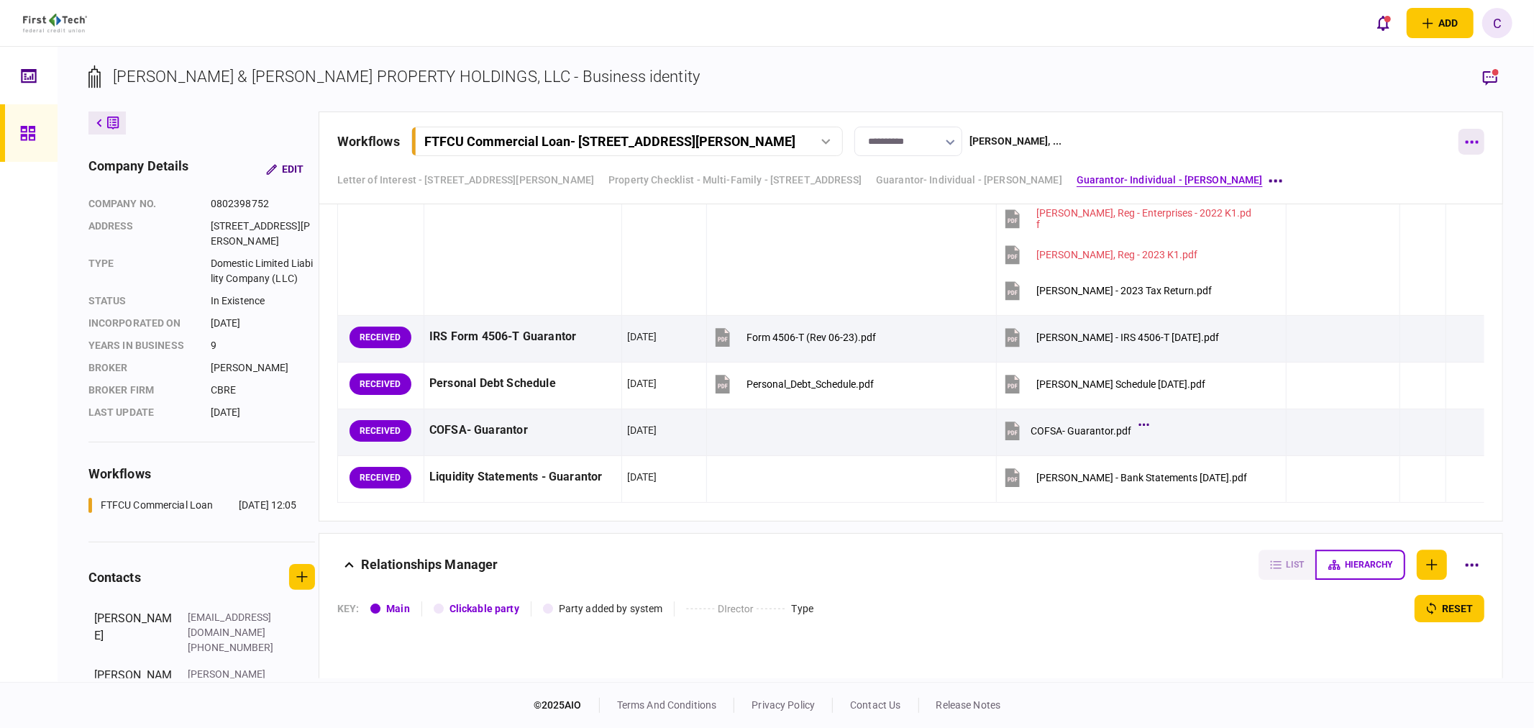
click at [1480, 142] on button "button" at bounding box center [1471, 142] width 26 height 26
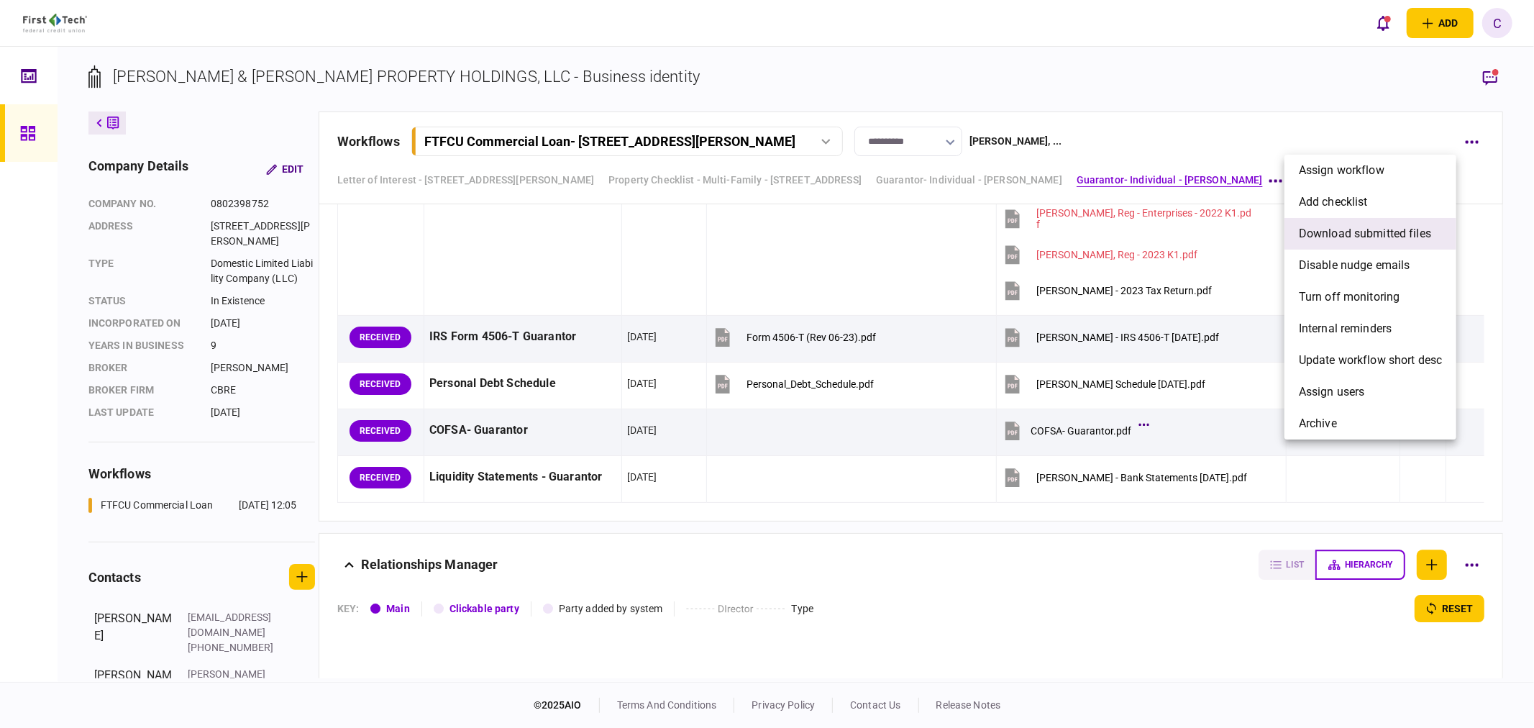
click at [1355, 238] on span "download submitted files" at bounding box center [1365, 233] width 132 height 17
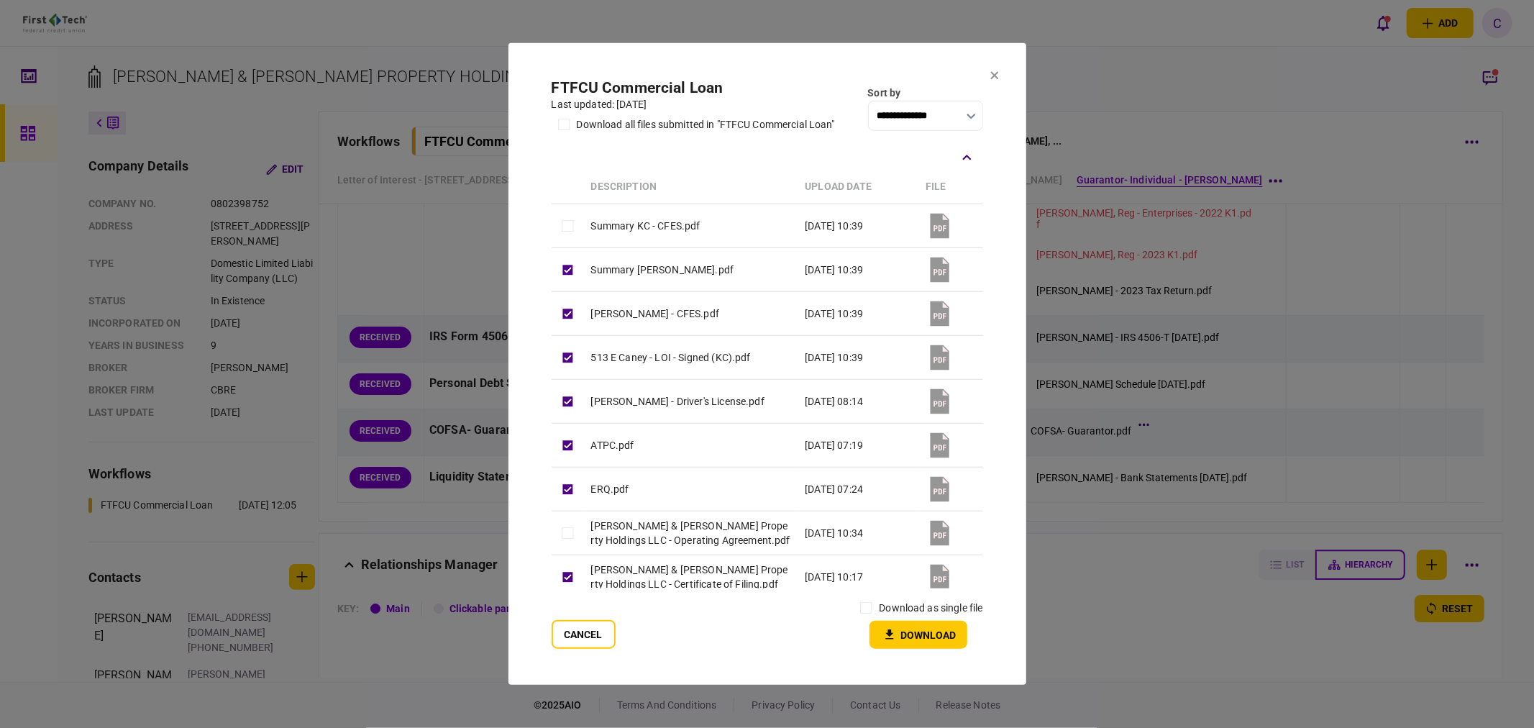
click at [562, 182] on th at bounding box center [568, 187] width 32 height 34
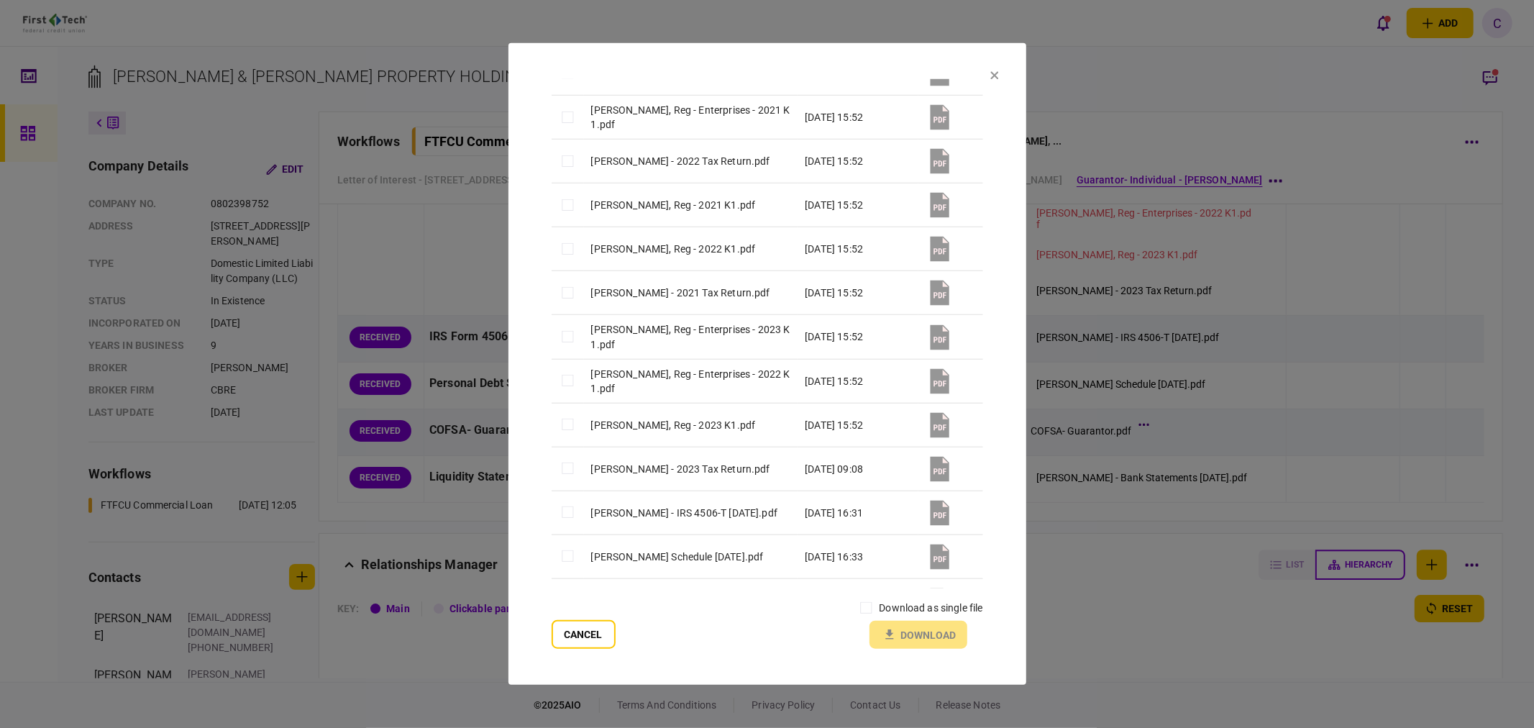
scroll to position [2999, 0]
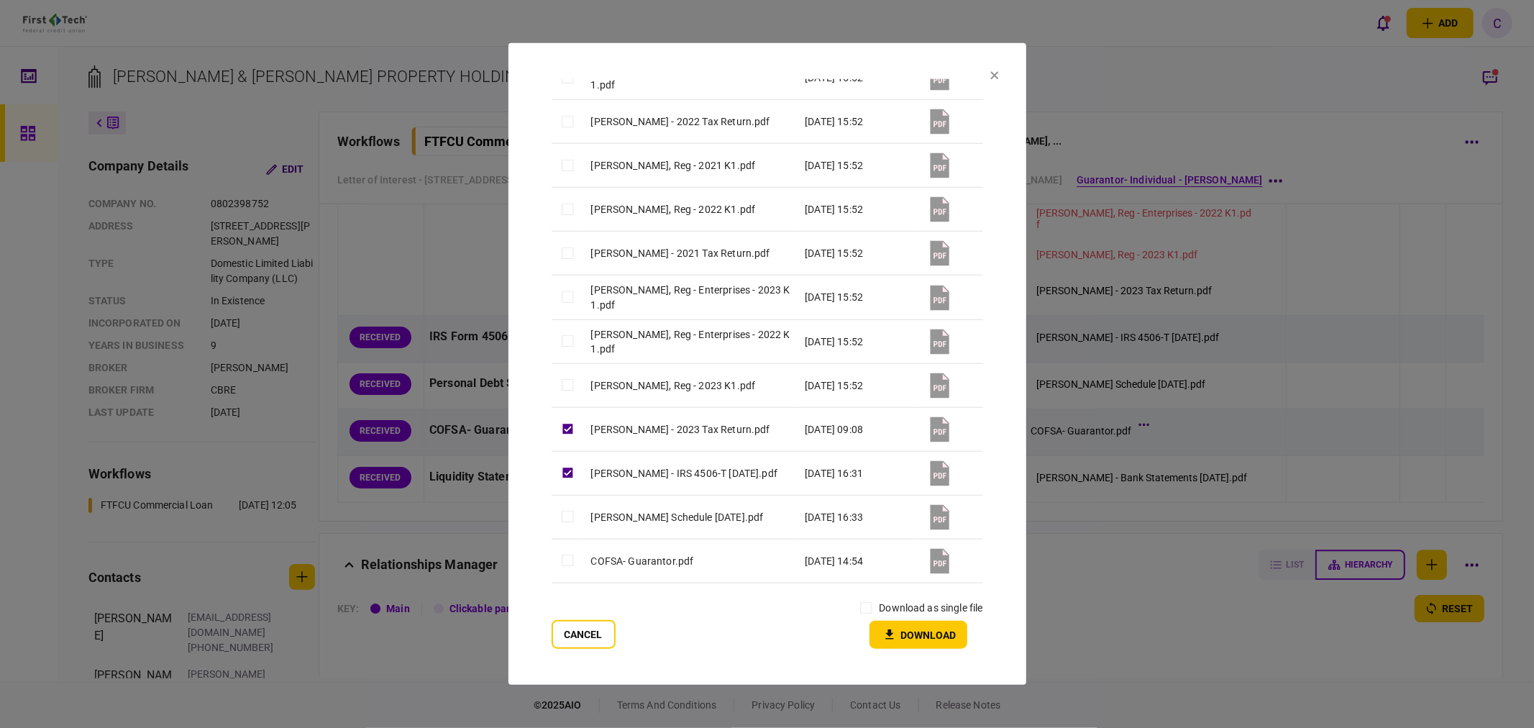
click at [559, 495] on td at bounding box center [568, 517] width 32 height 44
click at [919, 644] on button "Download" at bounding box center [918, 635] width 98 height 28
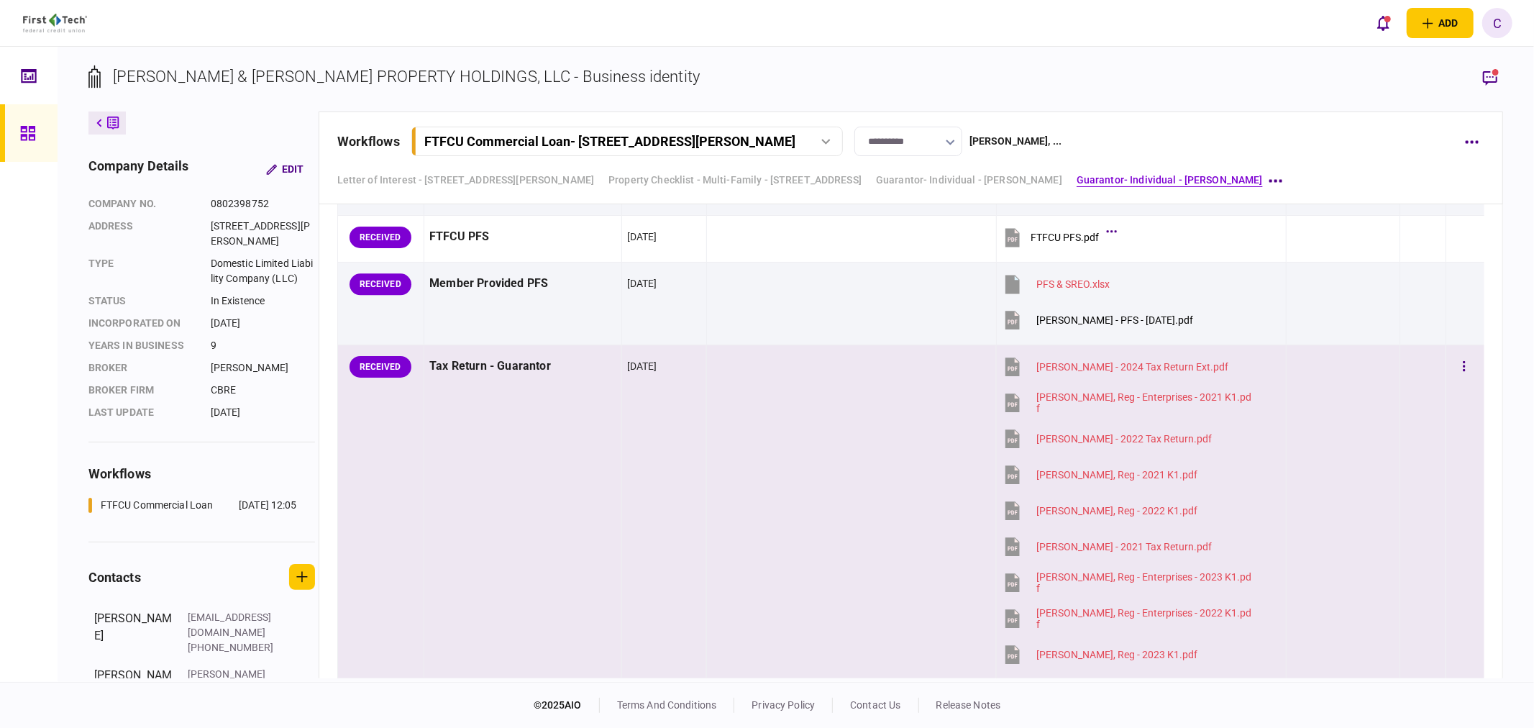
scroll to position [3355, 0]
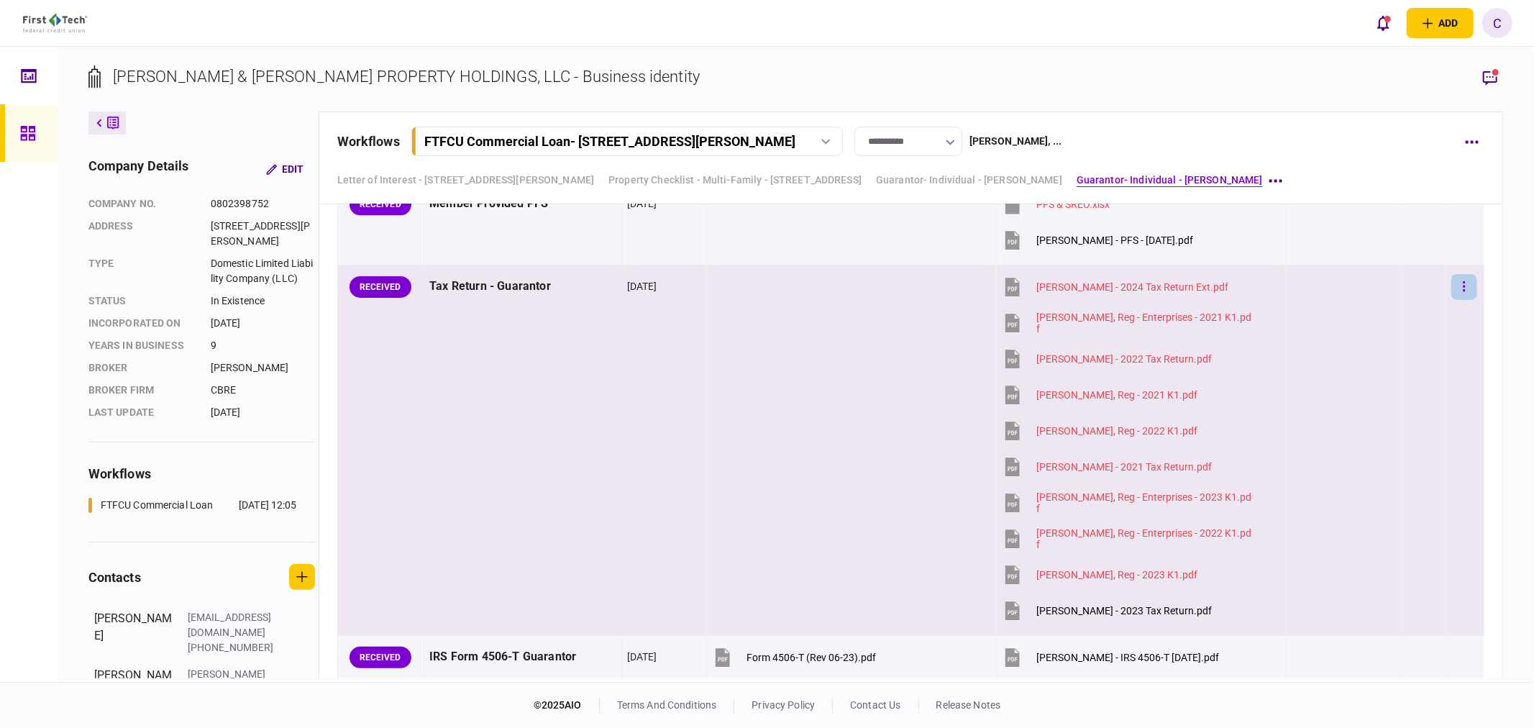
click at [1463, 285] on icon "button" at bounding box center [1464, 286] width 2 height 10
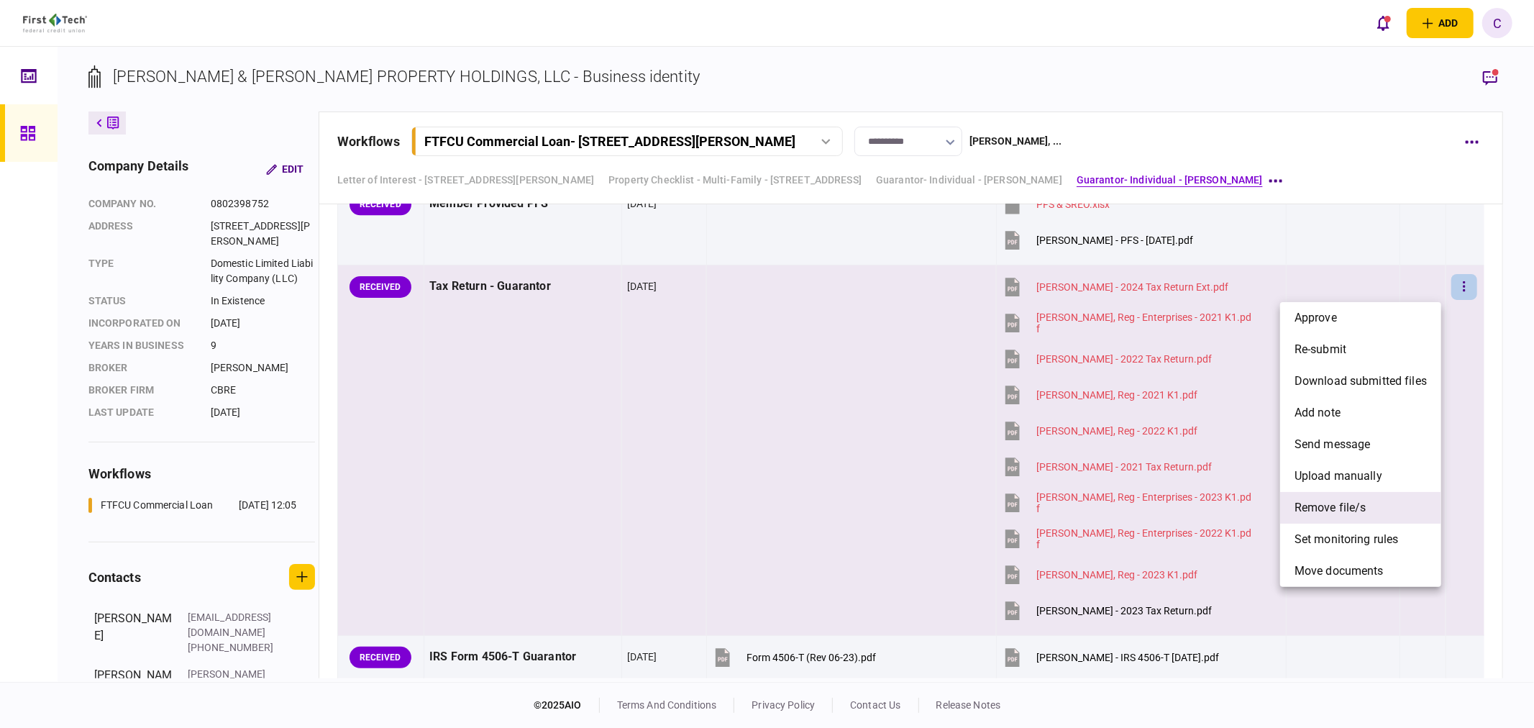
click at [1331, 512] on span "remove file/s" at bounding box center [1330, 507] width 72 height 17
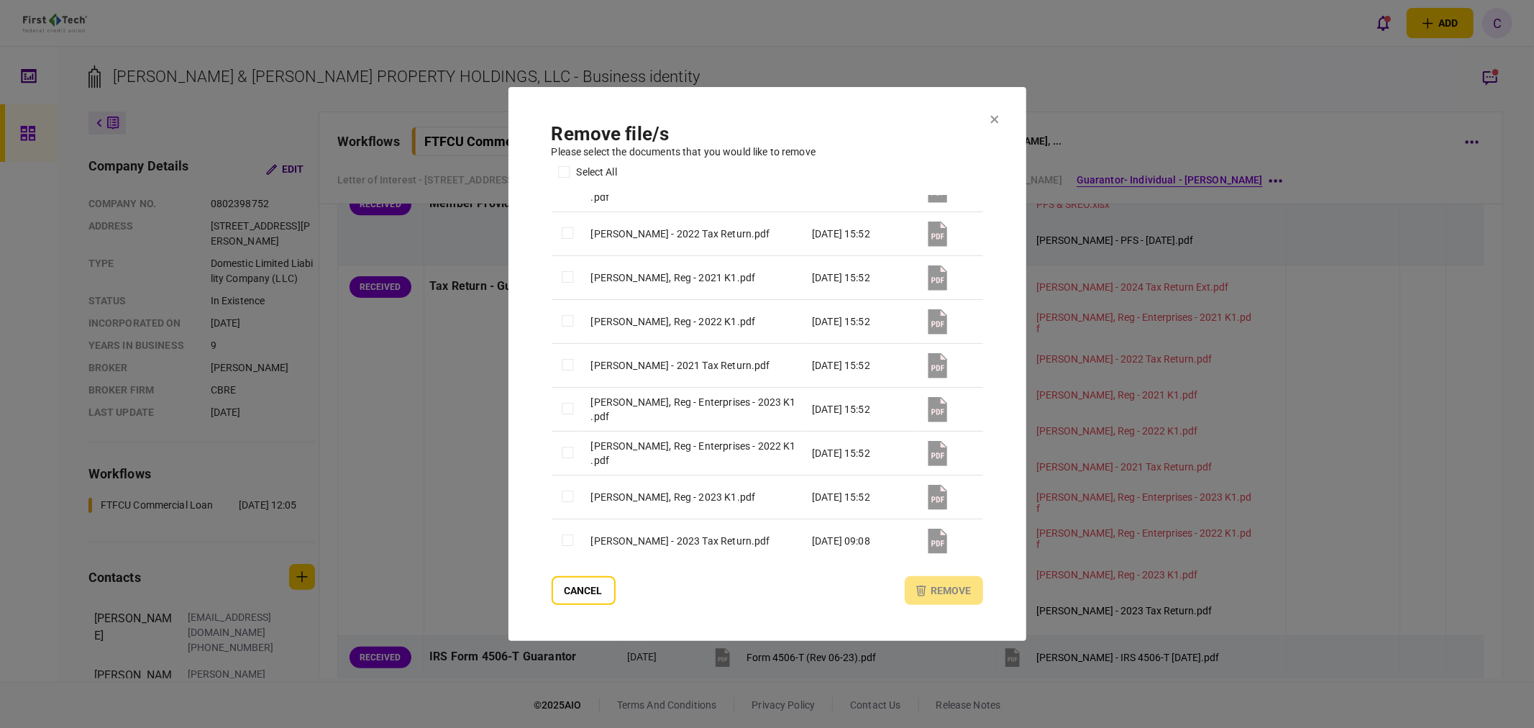
scroll to position [108, 0]
click at [954, 594] on button "remove" at bounding box center [944, 590] width 78 height 29
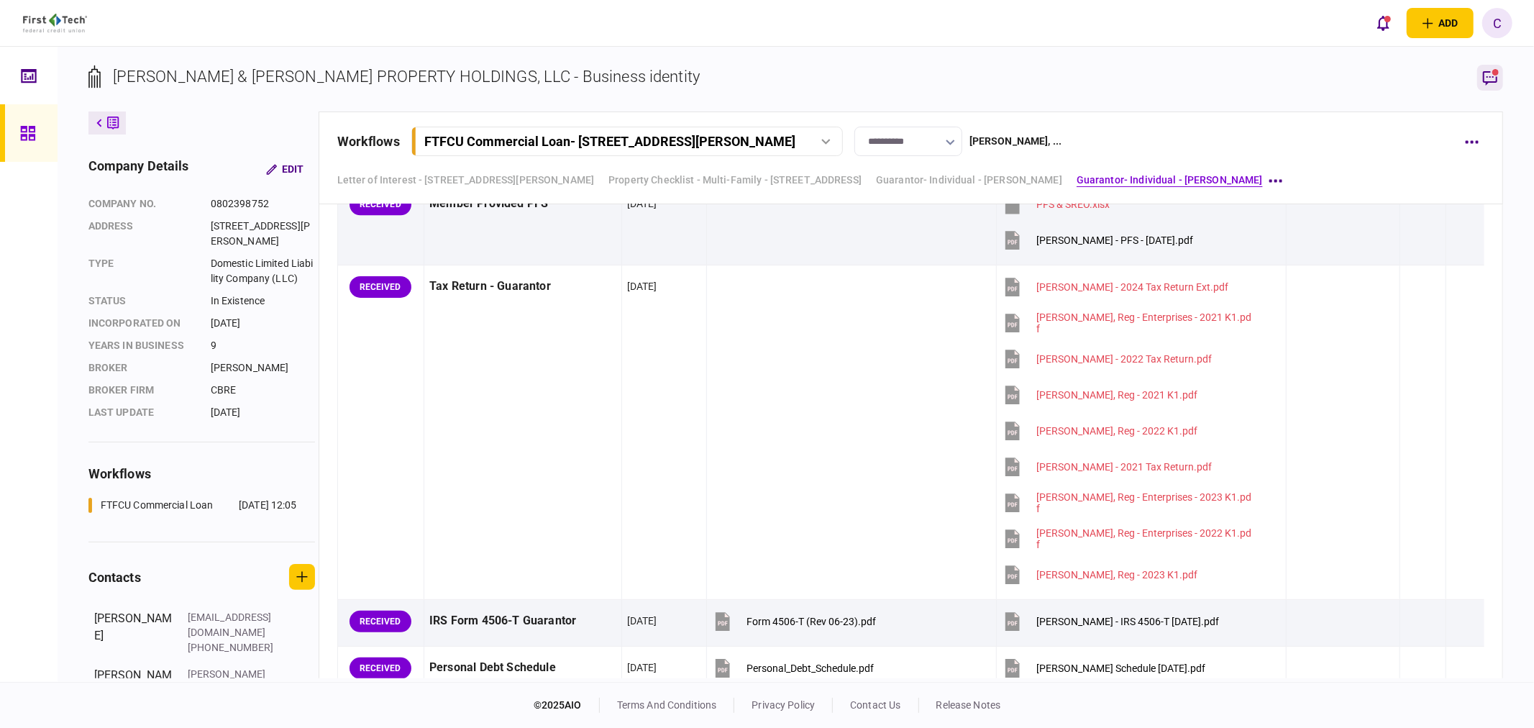
click at [1486, 78] on icon "button" at bounding box center [1489, 77] width 17 height 17
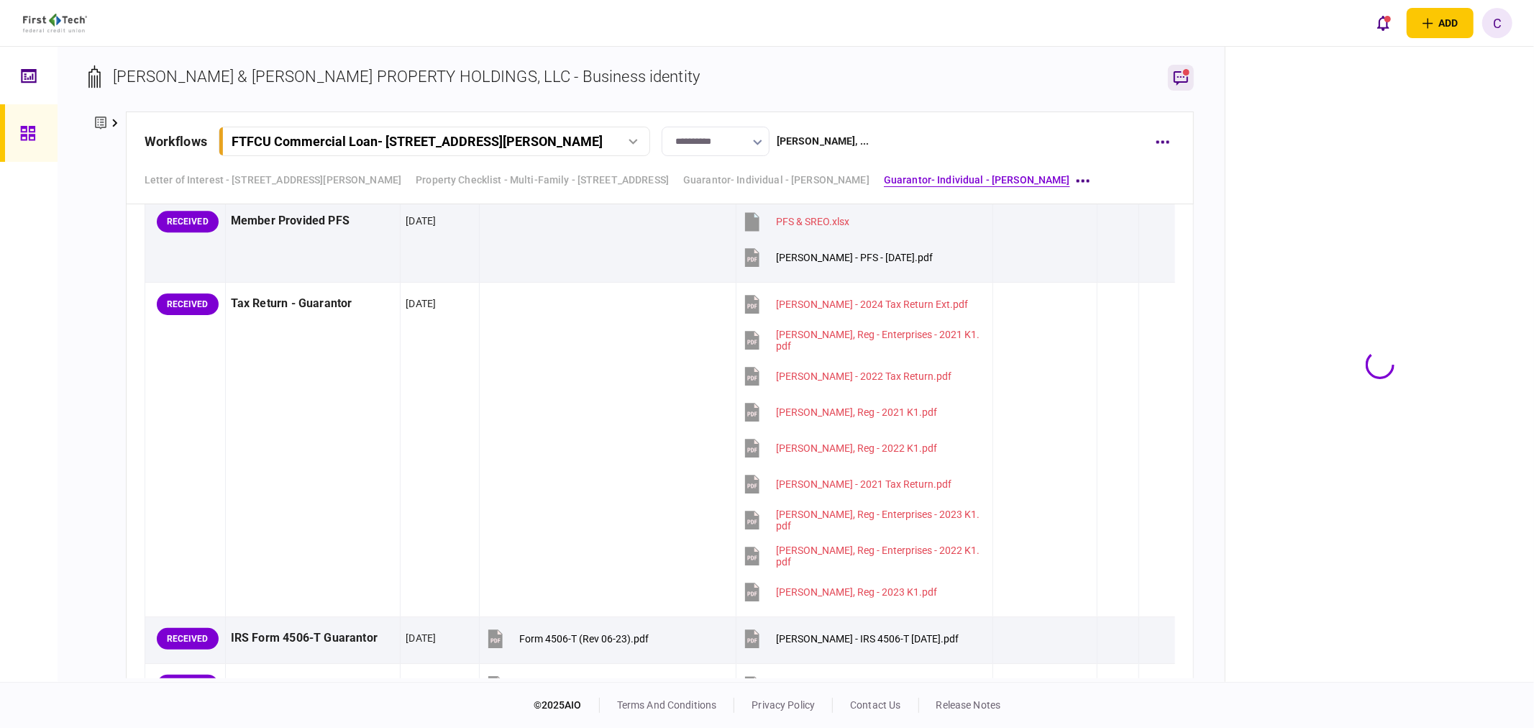
scroll to position [3373, 0]
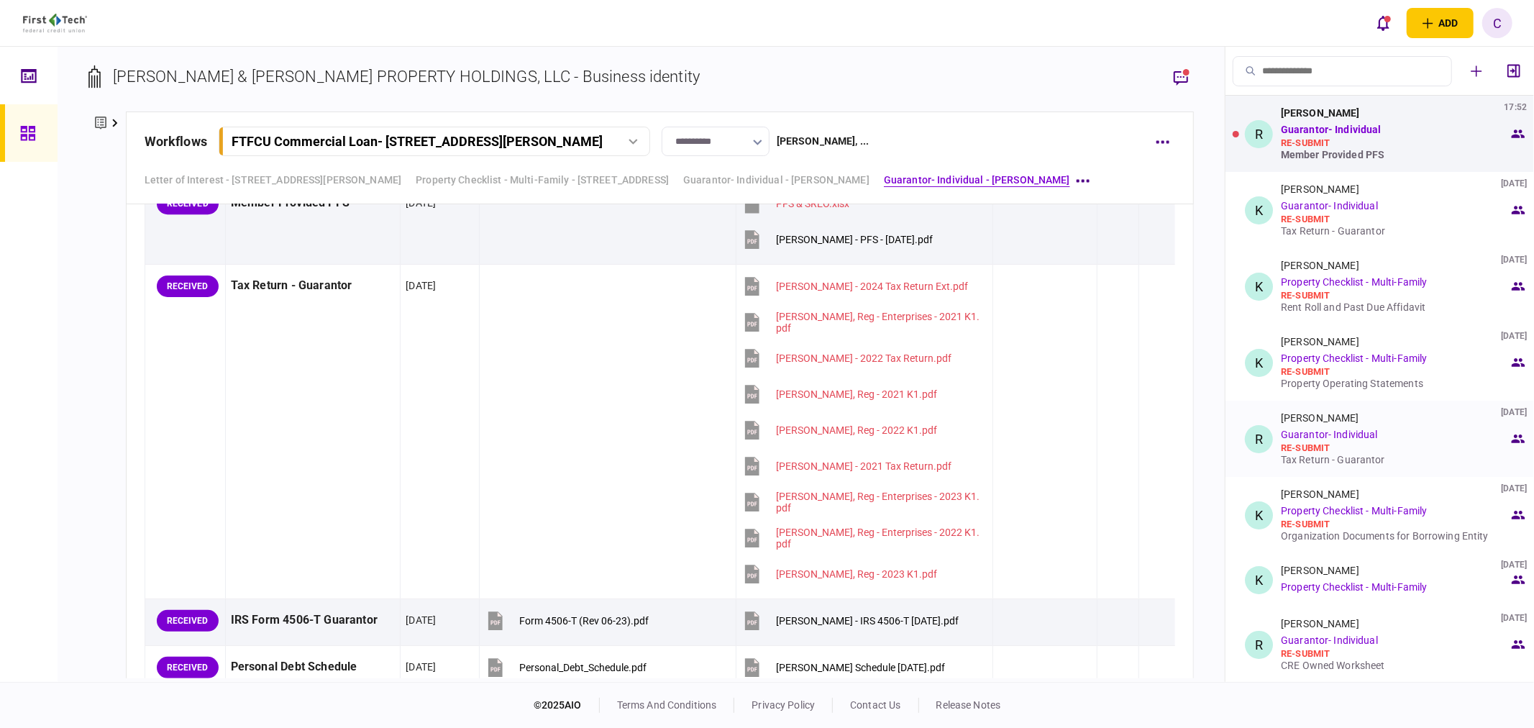
click at [1340, 460] on div "Tax Return - Guarantor" at bounding box center [1395, 460] width 228 height 12
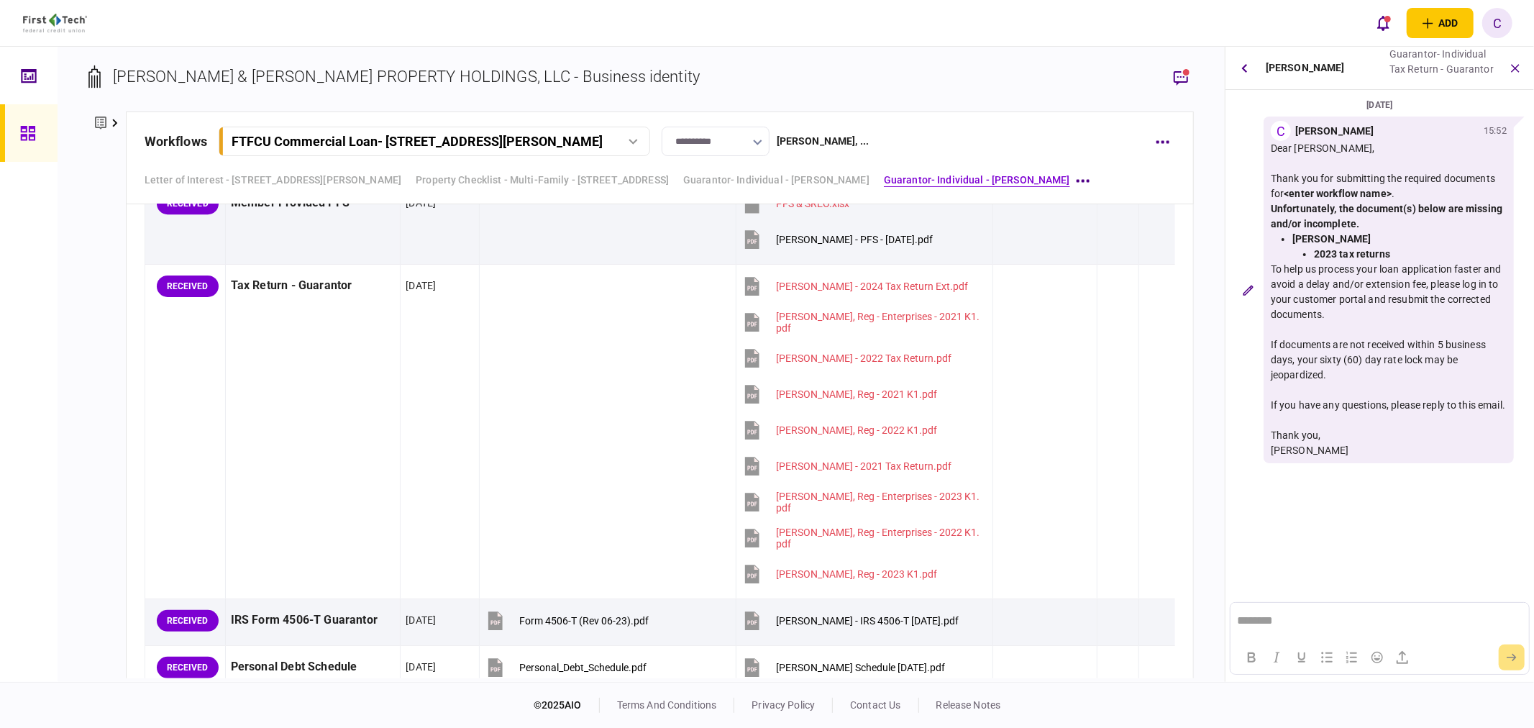
scroll to position [0, 0]
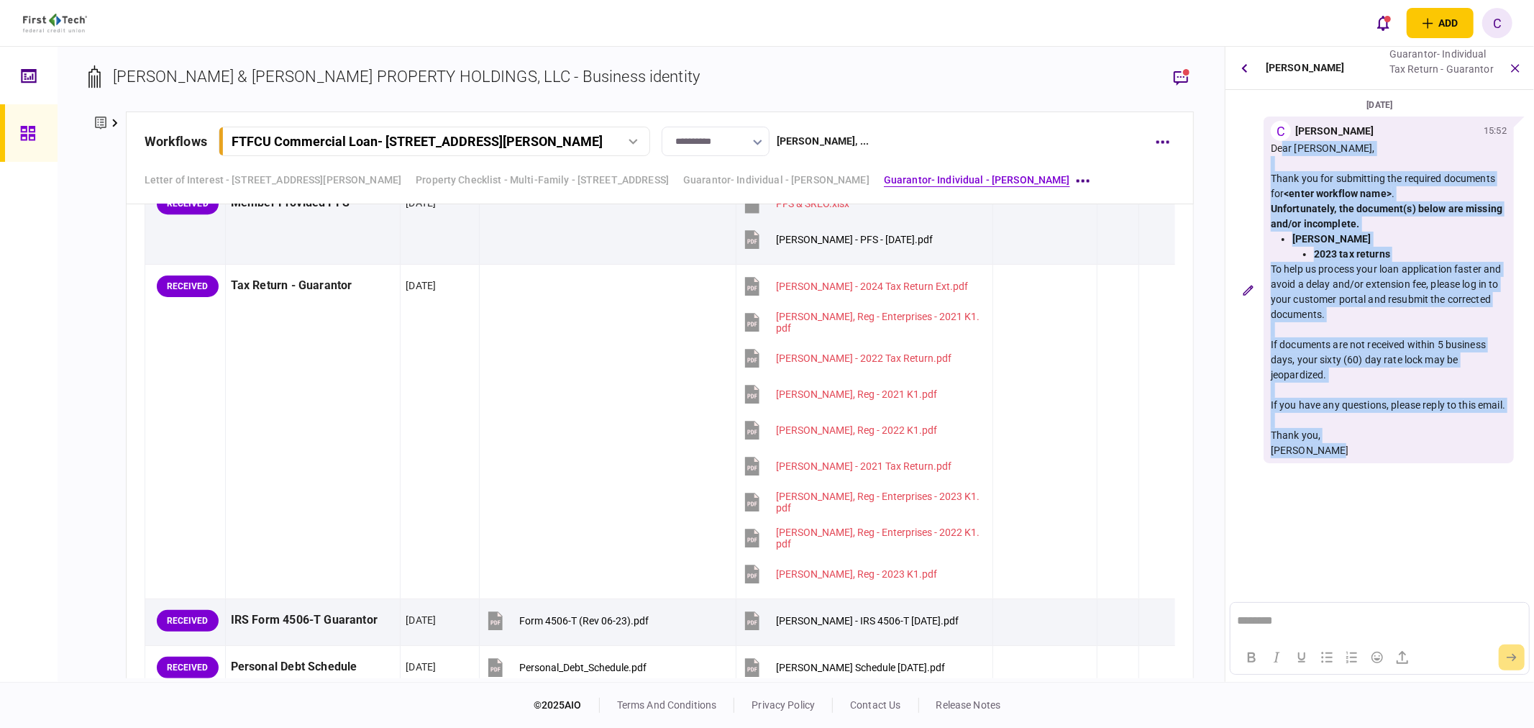
drag, startPoint x: 1271, startPoint y: 146, endPoint x: 1333, endPoint y: 476, distance: 335.7
click at [1333, 462] on div "Dear [PERSON_NAME], Thank you for submitting the required documents for <enter …" at bounding box center [1389, 301] width 236 height 321
copy div "Dear [PERSON_NAME], Thank you for submitting the required documents for <enter …"
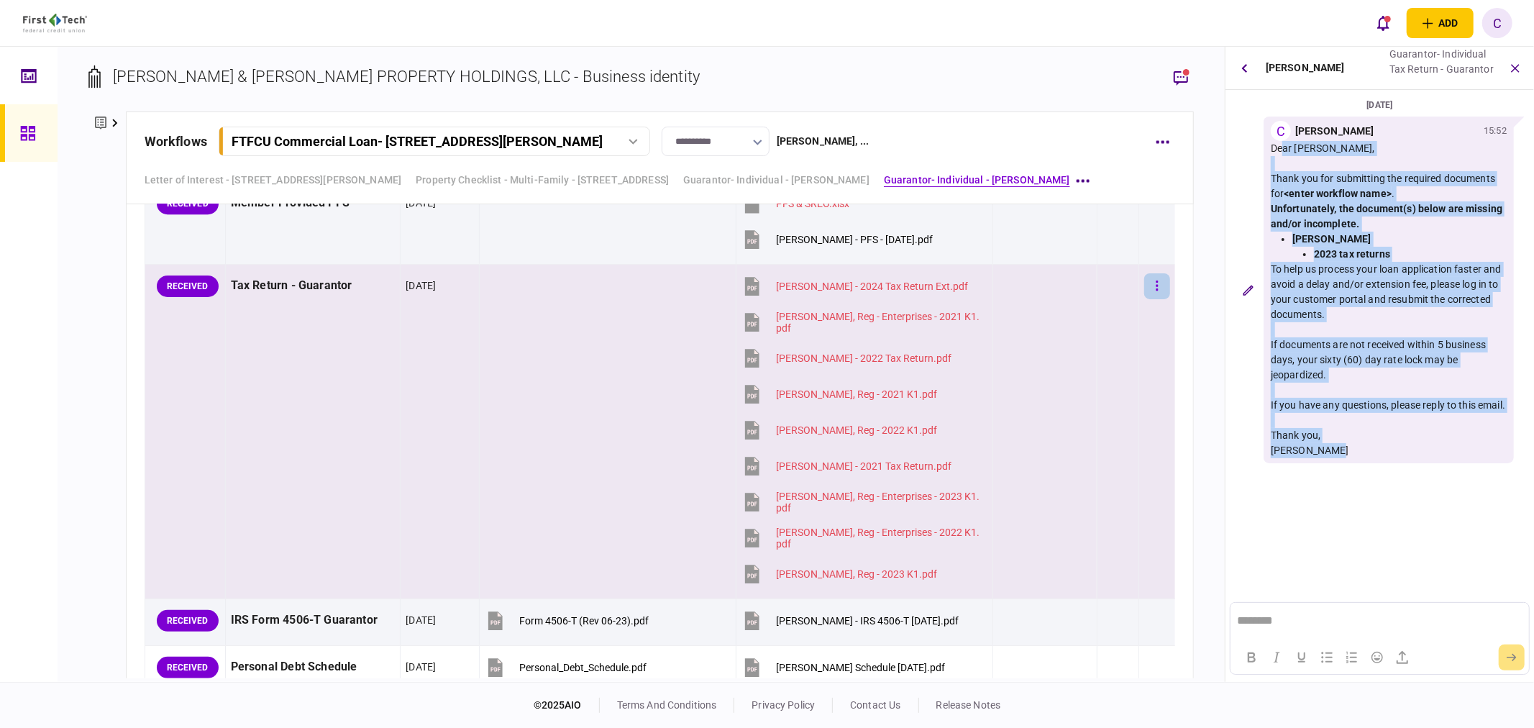
click at [1158, 282] on button "button" at bounding box center [1157, 286] width 26 height 26
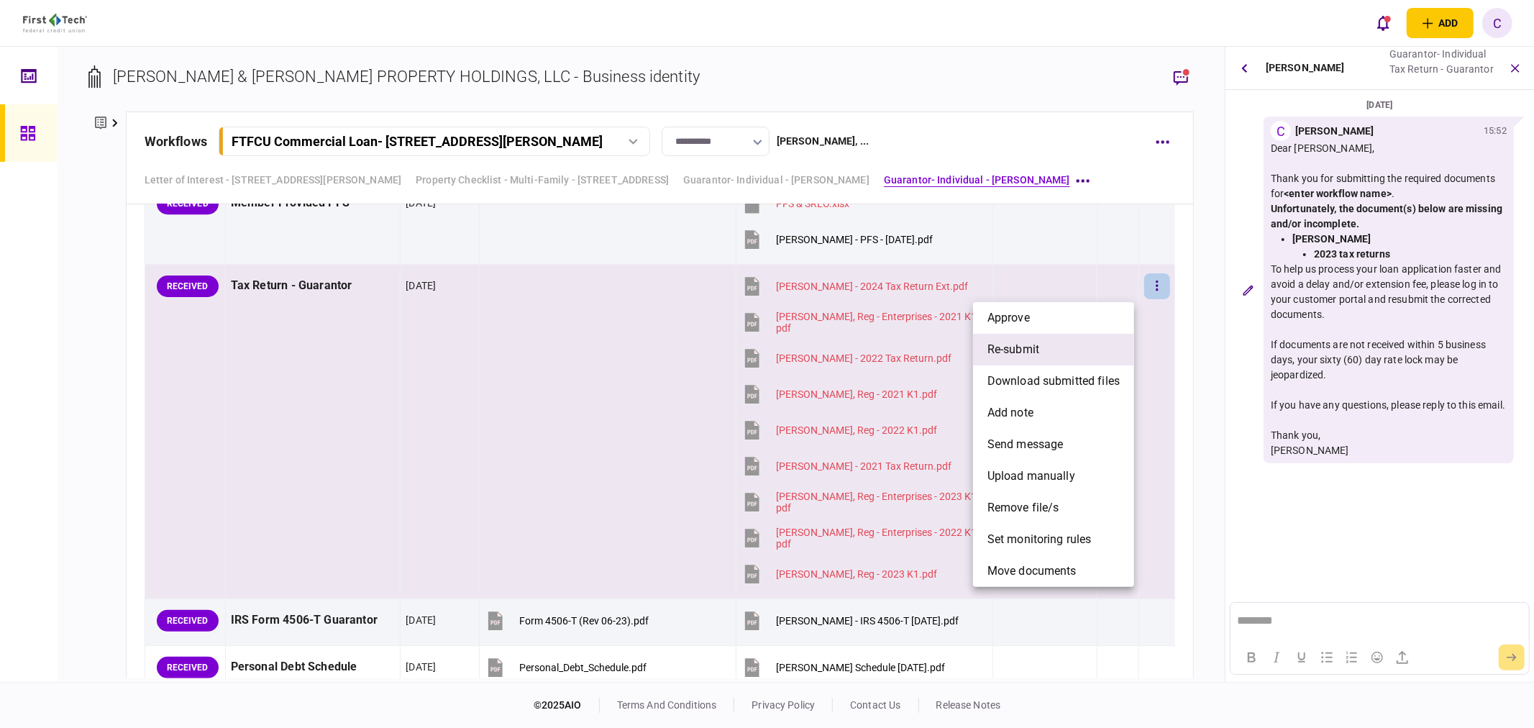
click at [1024, 345] on span "re-submit" at bounding box center [1013, 349] width 52 height 17
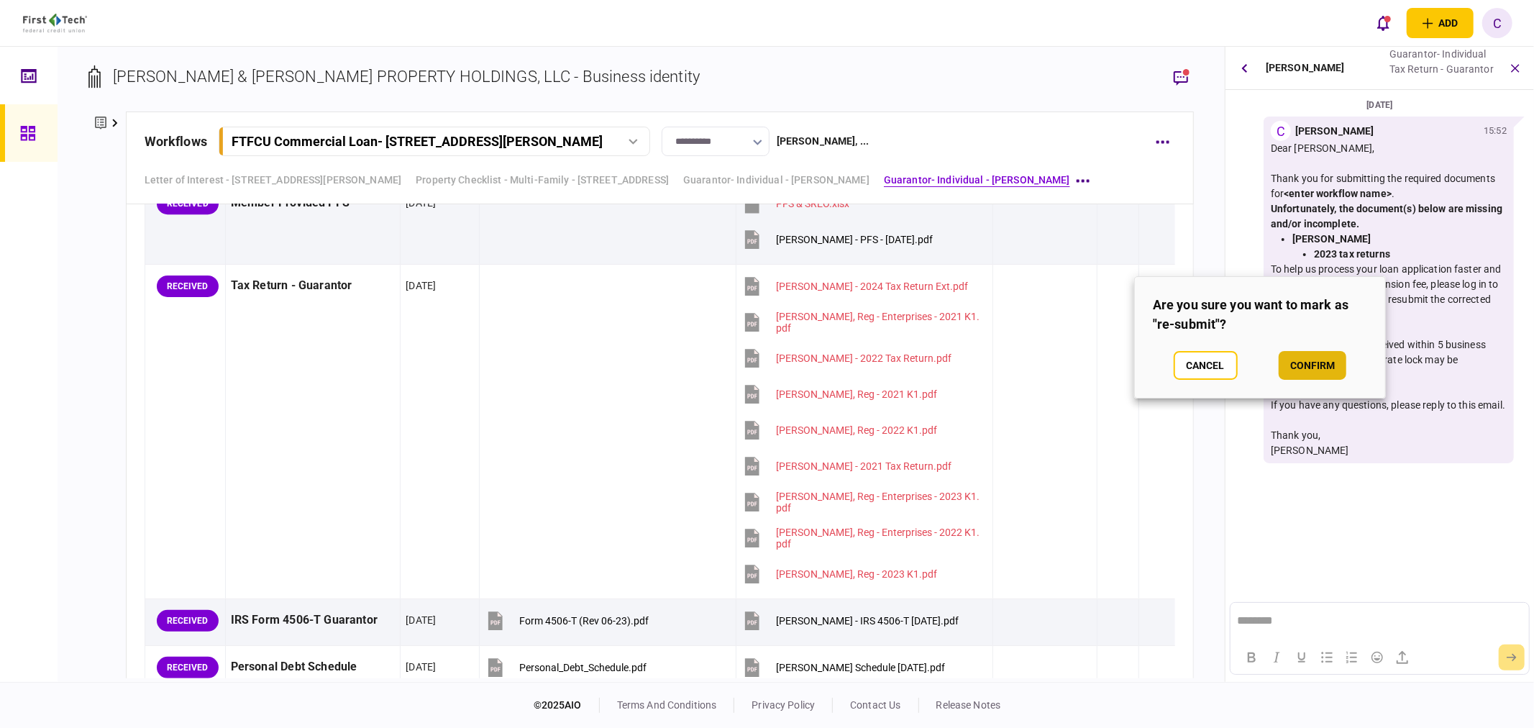
click at [1324, 363] on button "confirm" at bounding box center [1313, 365] width 68 height 29
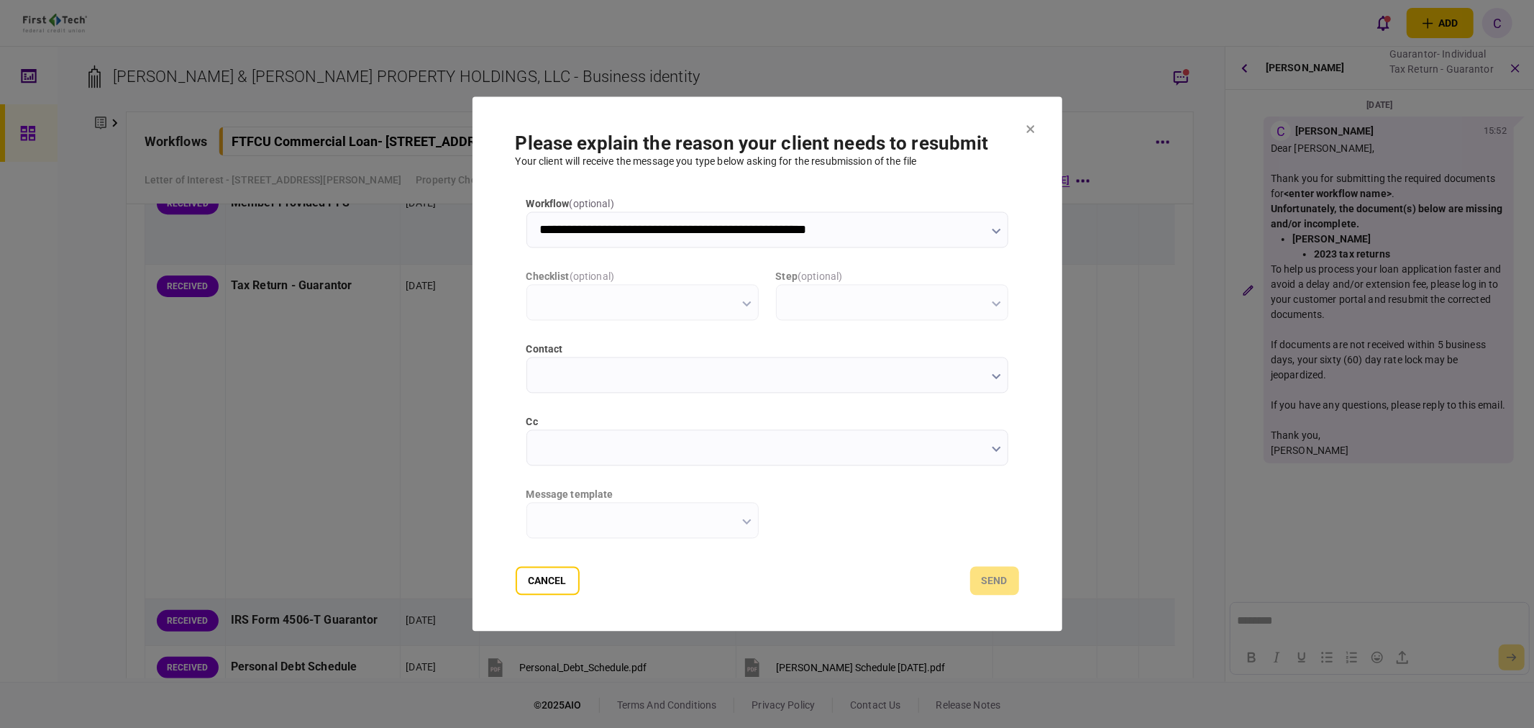
type input "**********"
click at [554, 444] on input "cc" at bounding box center [767, 448] width 482 height 36
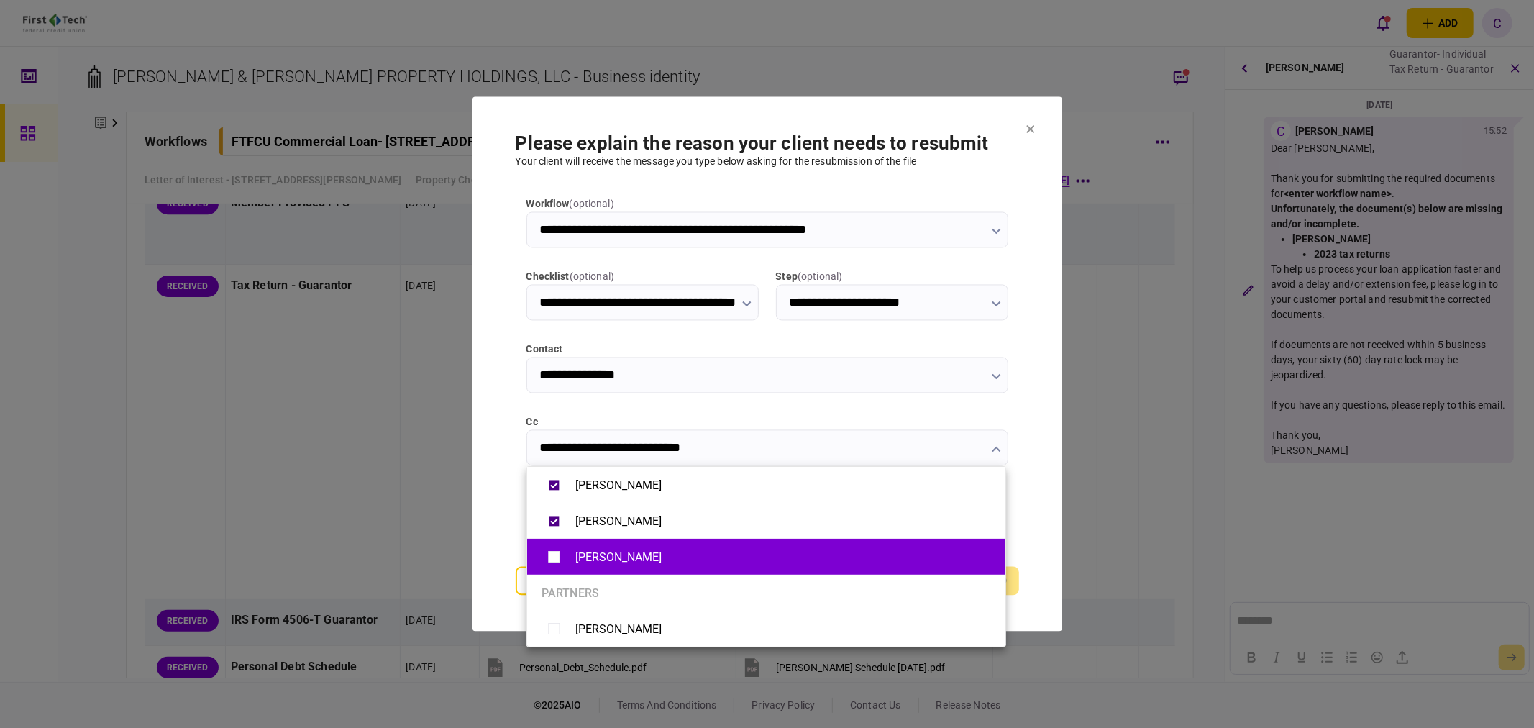
type input "**********"
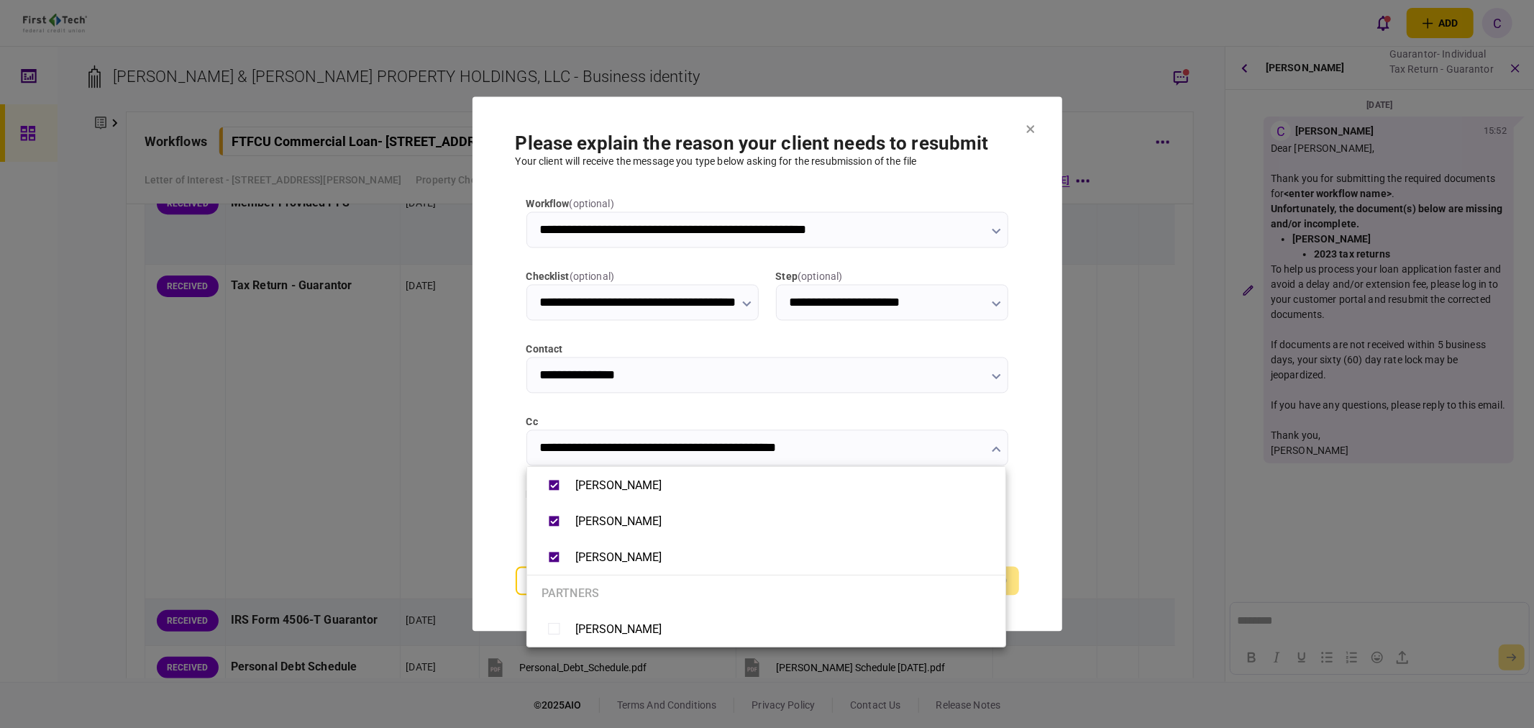
click at [498, 547] on div at bounding box center [767, 364] width 1534 height 728
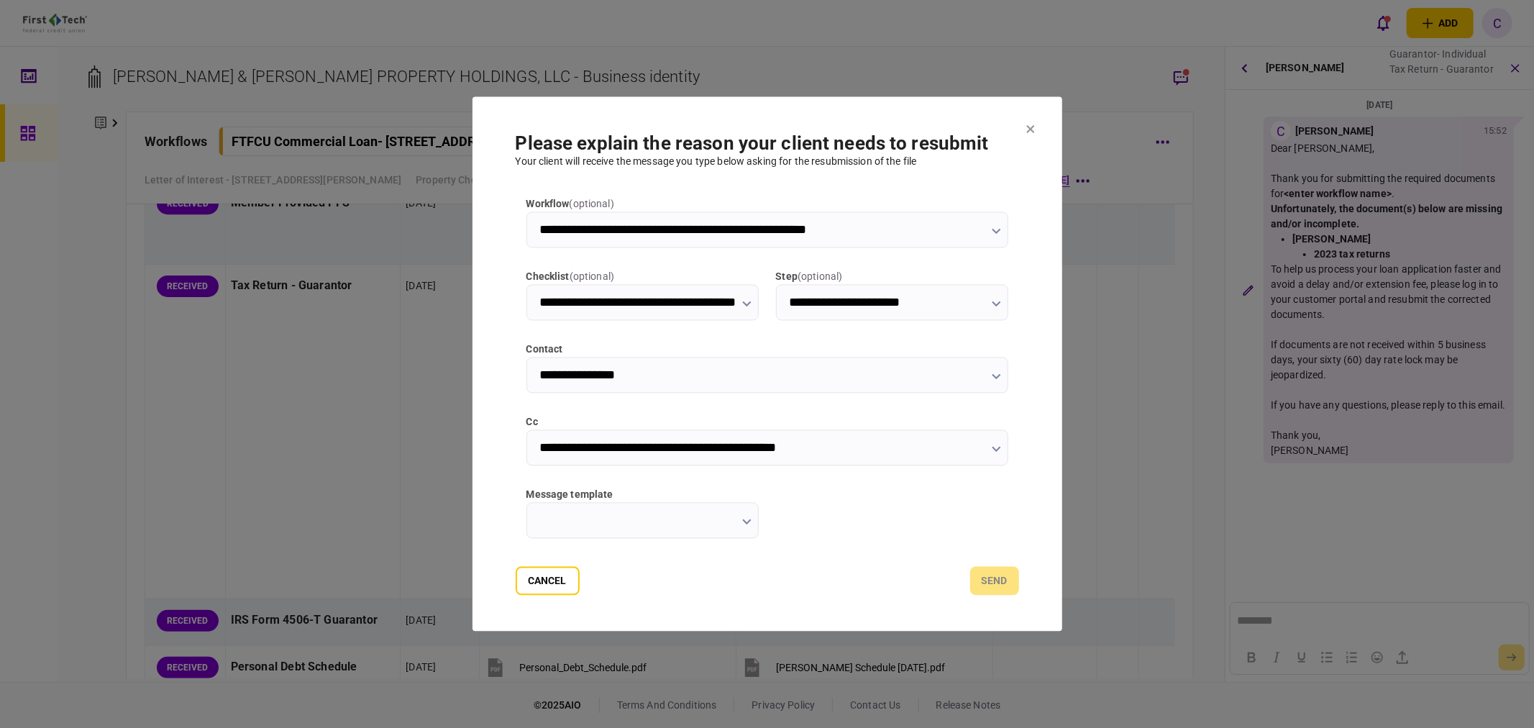
click at [713, 531] on input "message template" at bounding box center [642, 521] width 232 height 36
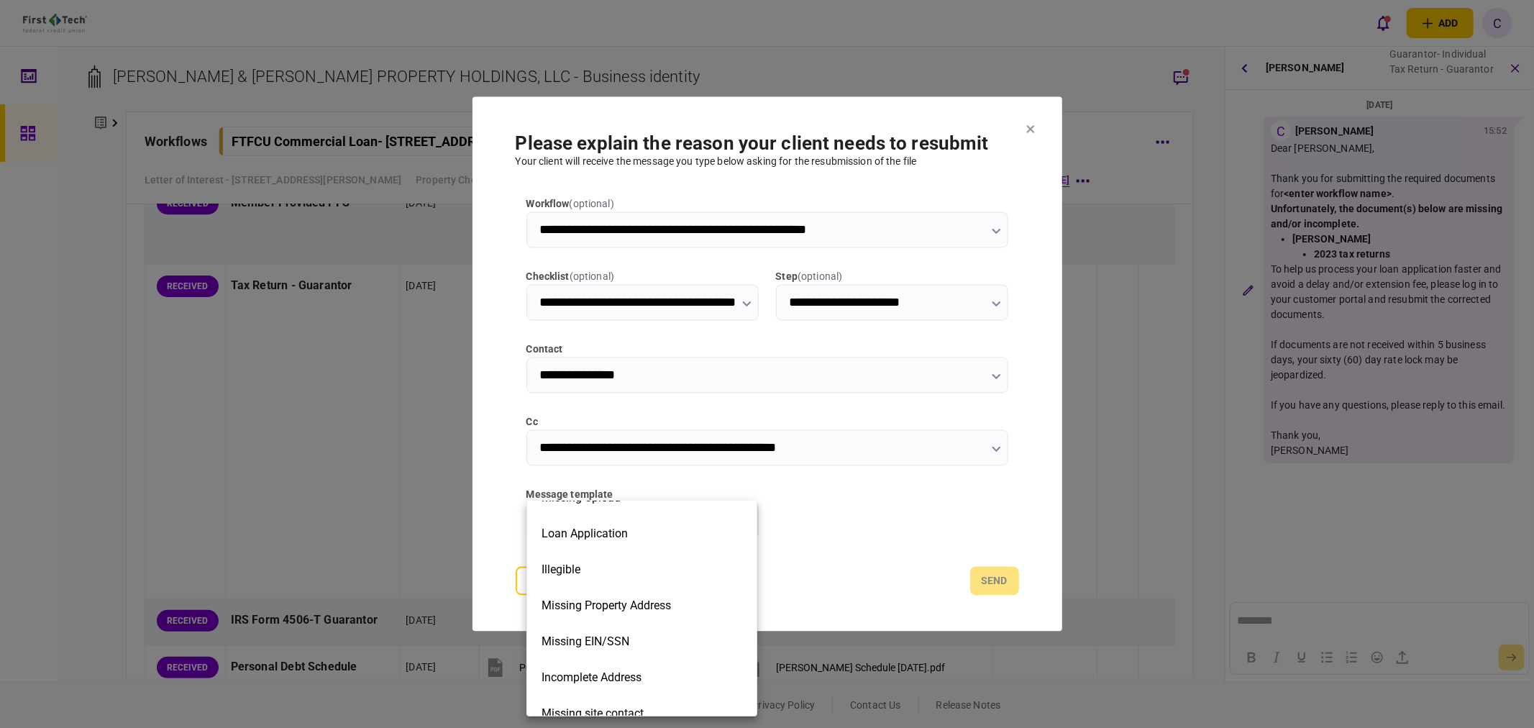
scroll to position [239, 0]
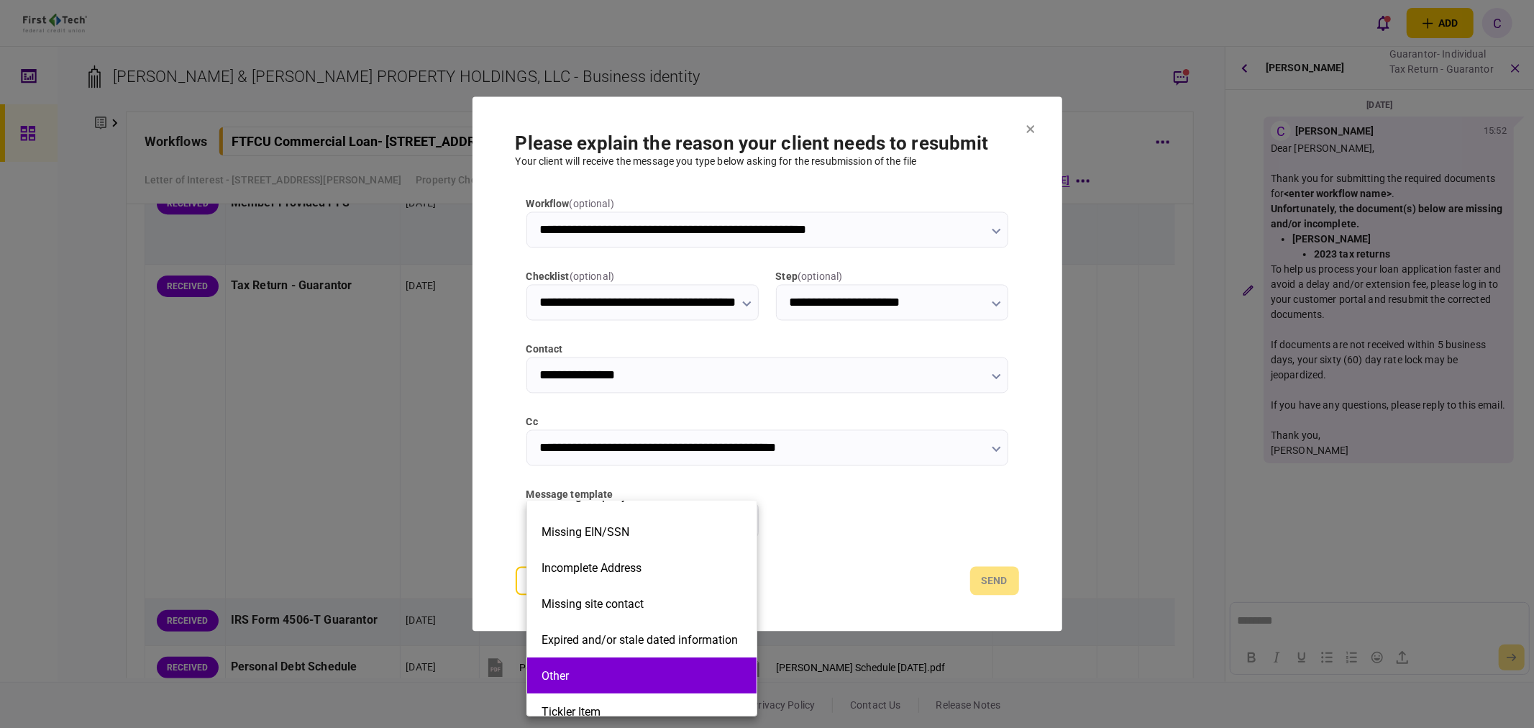
click at [579, 664] on li "Other" at bounding box center [641, 675] width 229 height 36
type input "*****"
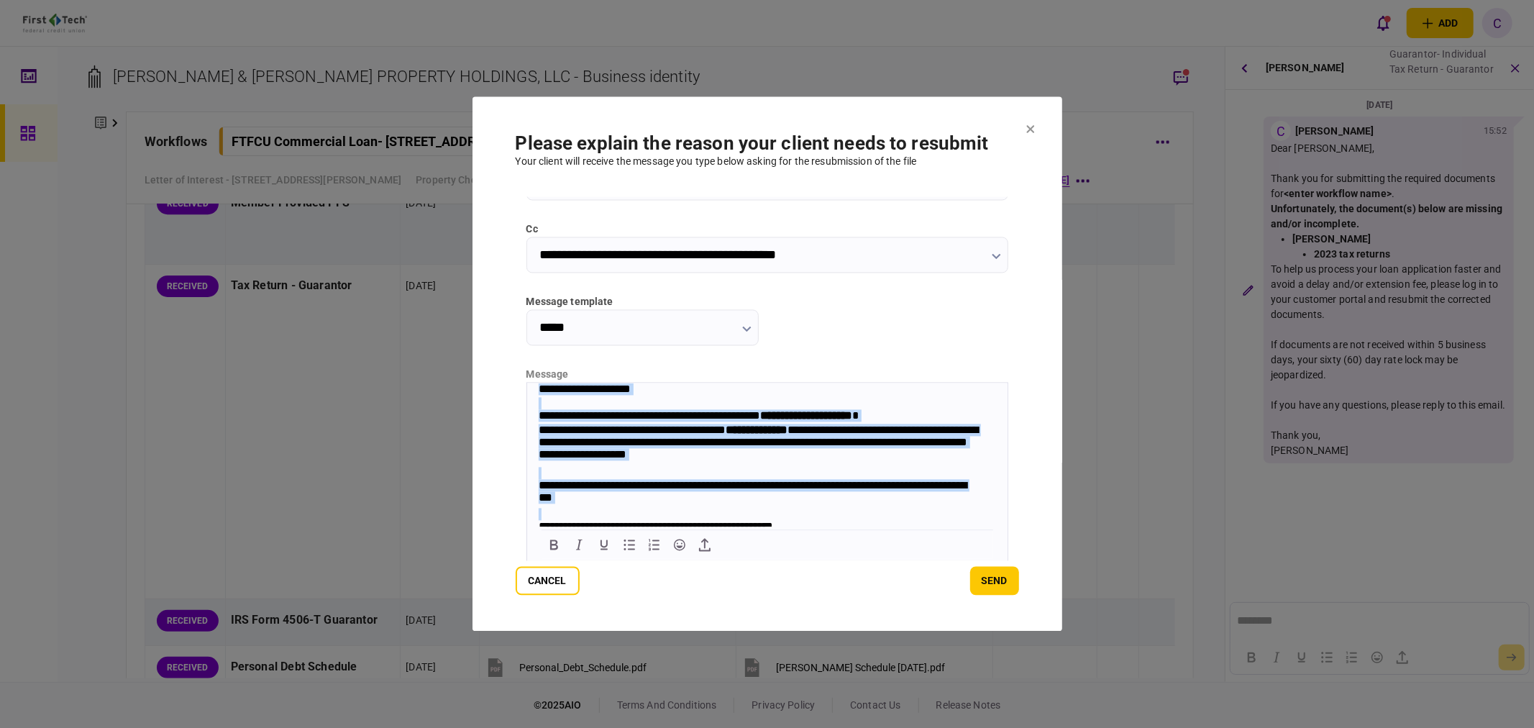
scroll to position [58, 0]
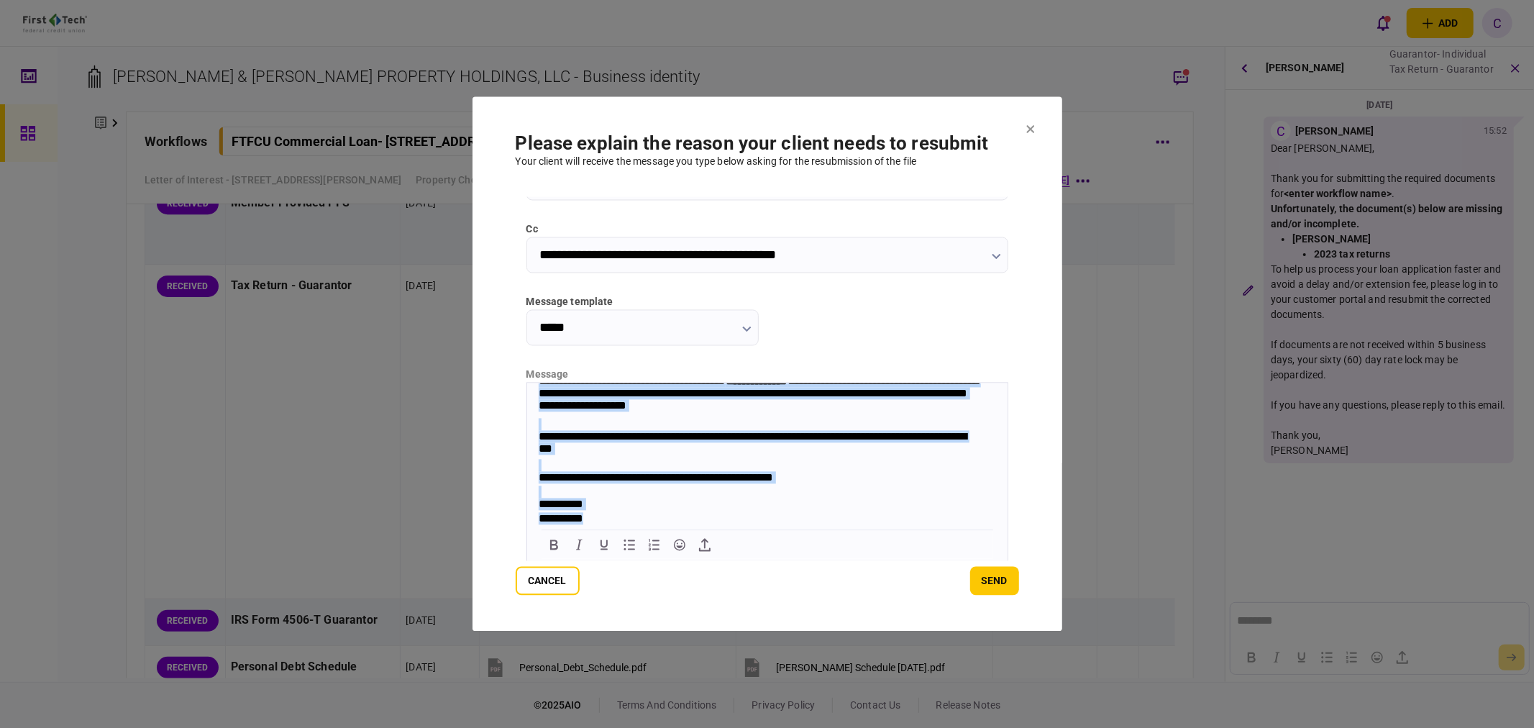
drag, startPoint x: 534, startPoint y: 390, endPoint x: 916, endPoint y: 607, distance: 439.6
click at [916, 526] on html "**********" at bounding box center [766, 430] width 480 height 193
click at [619, 511] on div "**********" at bounding box center [759, 505] width 443 height 14
click at [603, 517] on div "**********" at bounding box center [759, 519] width 443 height 14
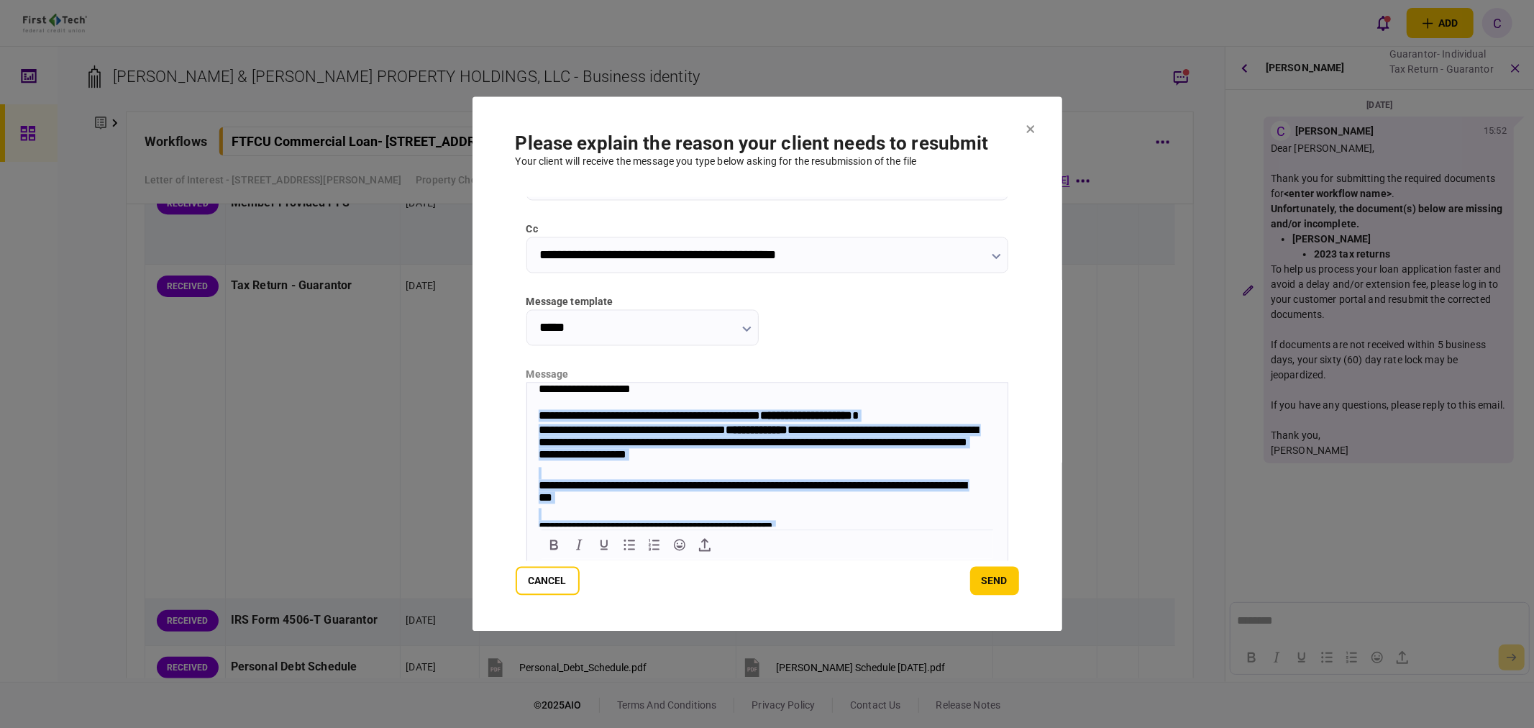
drag, startPoint x: 603, startPoint y: 517, endPoint x: 512, endPoint y: 414, distance: 138.1
click at [526, 414] on html "**********" at bounding box center [766, 479] width 480 height 193
paste body "Rich Text Area. Press ALT-0 for help."
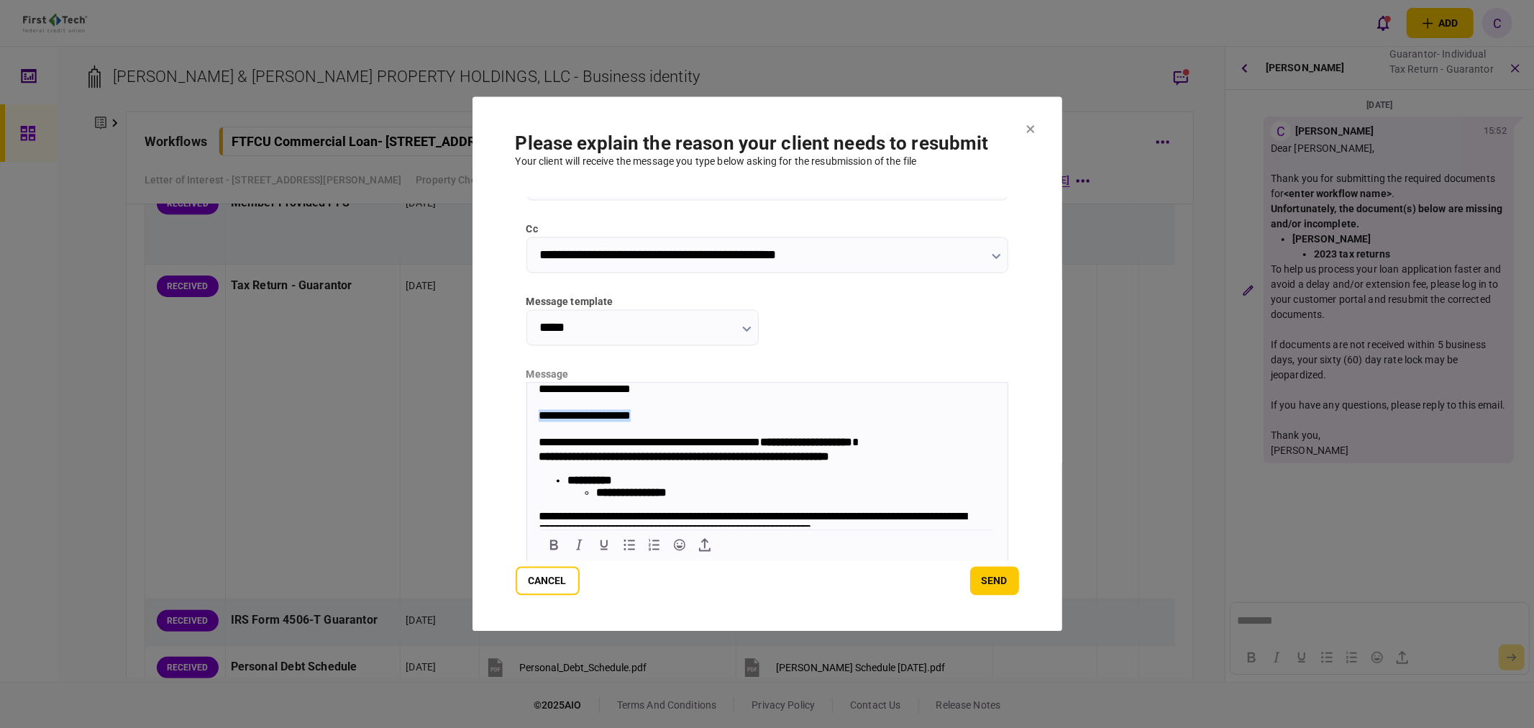
drag, startPoint x: 651, startPoint y: 419, endPoint x: 966, endPoint y: 795, distance: 490.0
click at [526, 412] on html "**********" at bounding box center [766, 515] width 480 height 265
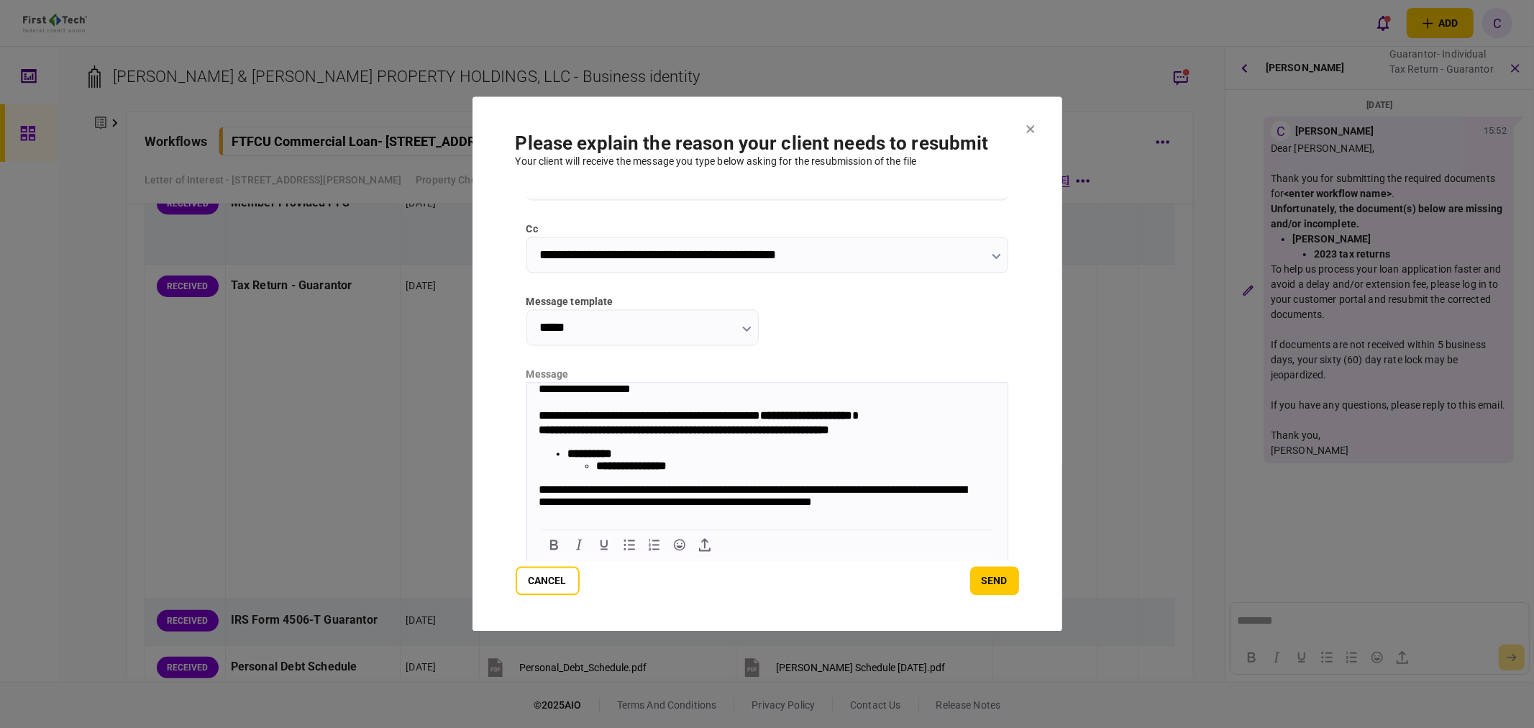
click at [810, 415] on strong "**********" at bounding box center [805, 415] width 92 height 11
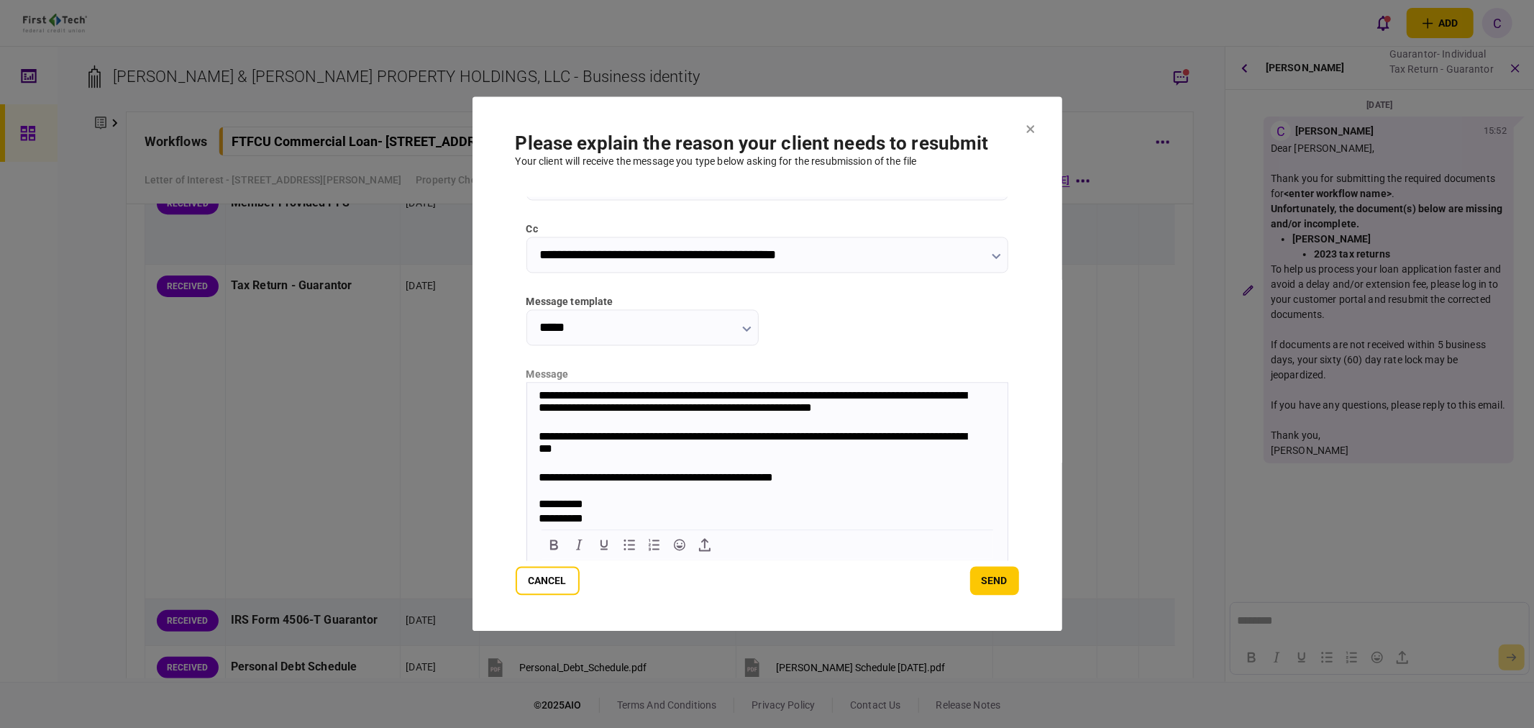
scroll to position [138, 0]
click at [728, 430] on div "**********" at bounding box center [759, 444] width 443 height 29
click at [998, 586] on button "send" at bounding box center [994, 581] width 49 height 29
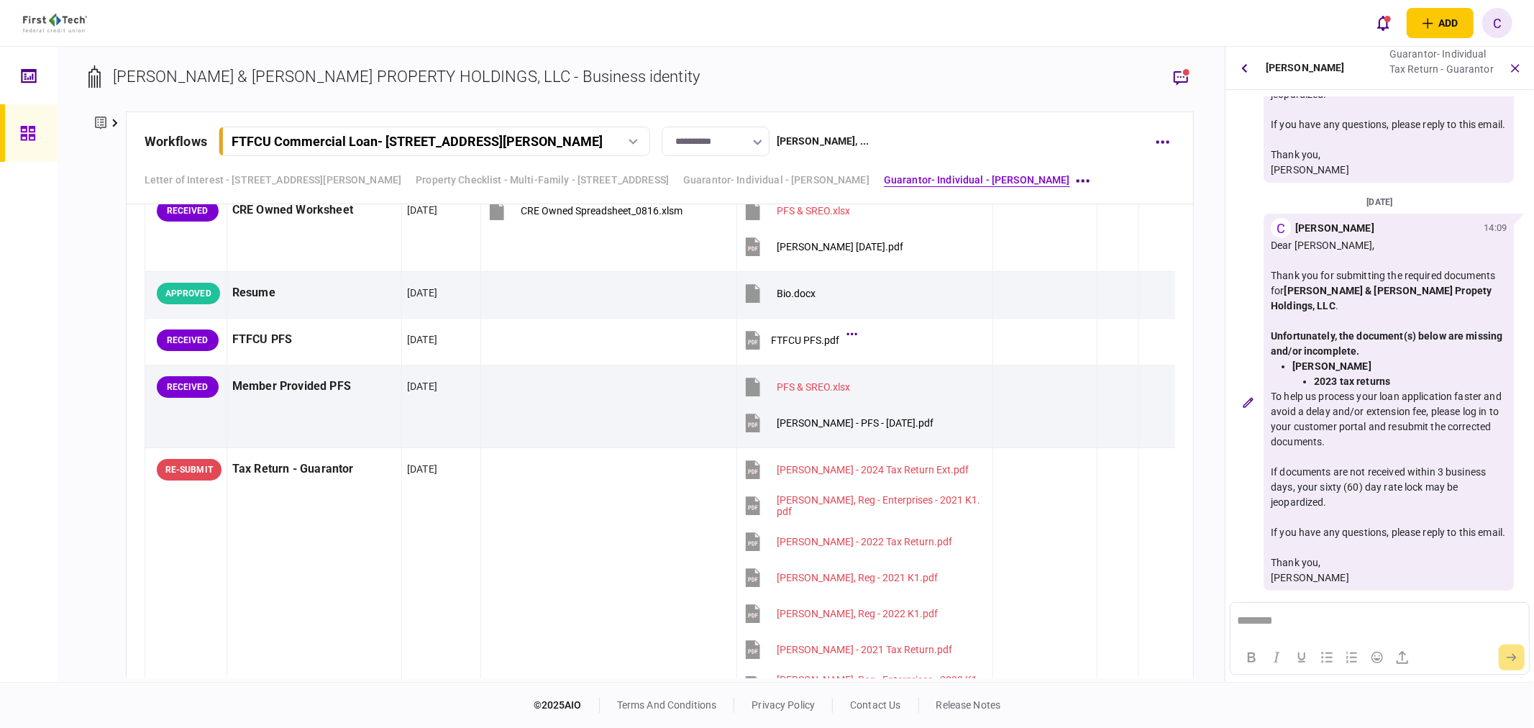
scroll to position [2974, 0]
